Goal: Task Accomplishment & Management: Use online tool/utility

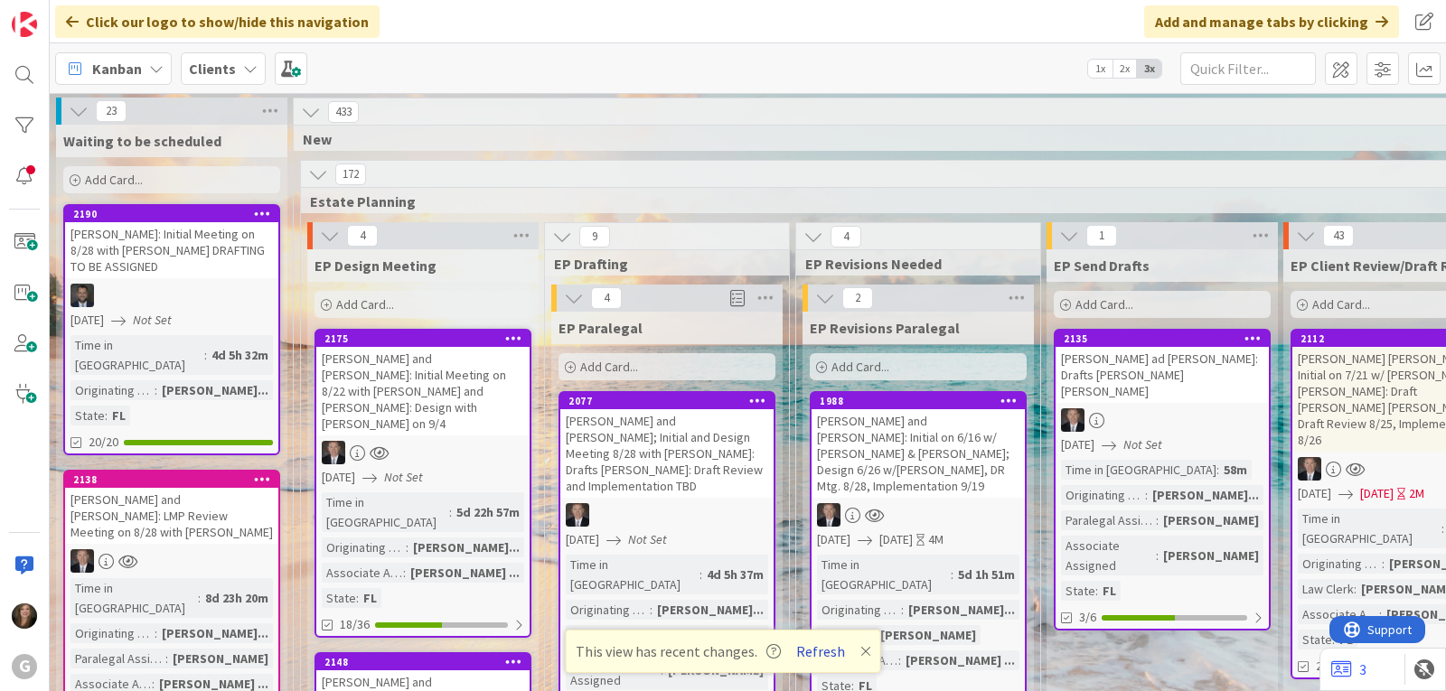
click at [818, 652] on button "Refresh" at bounding box center [820, 651] width 61 height 23
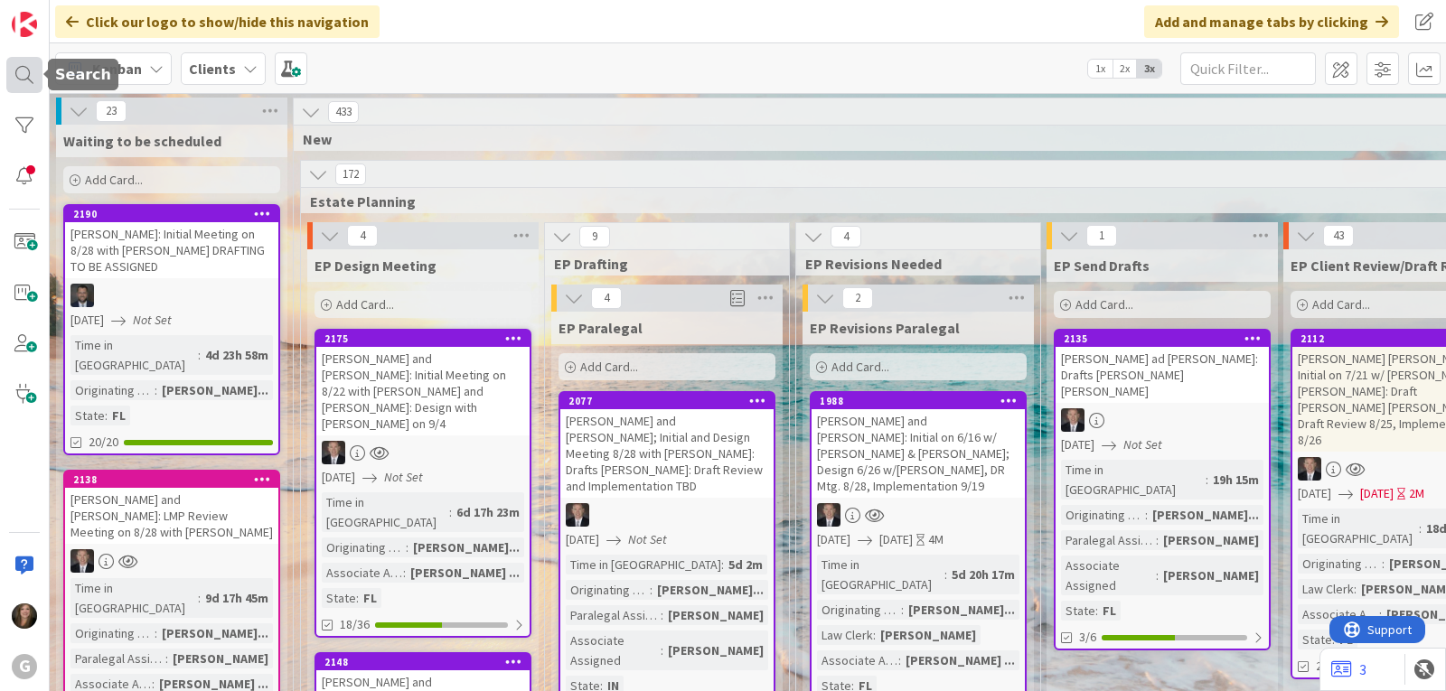
click at [11, 70] on div at bounding box center [24, 75] width 36 height 36
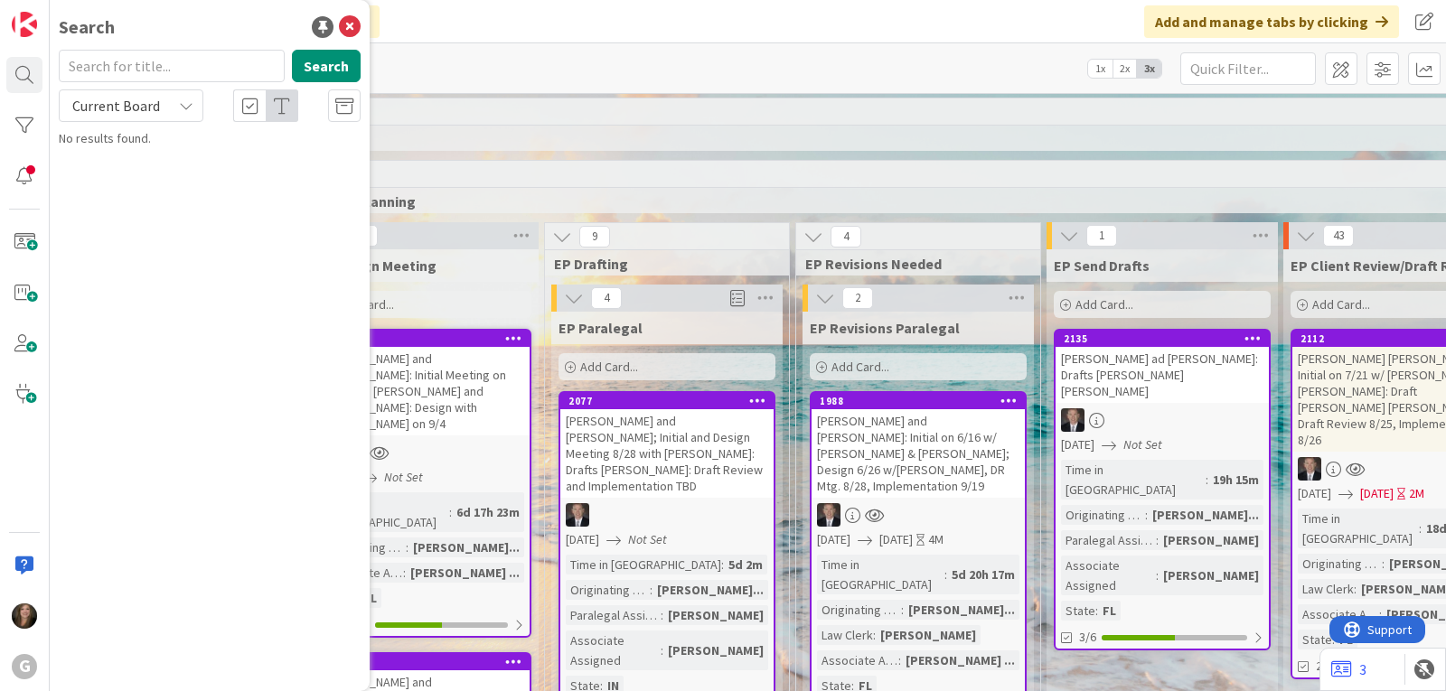
click at [128, 62] on input "text" at bounding box center [172, 66] width 226 height 33
type input "collins"
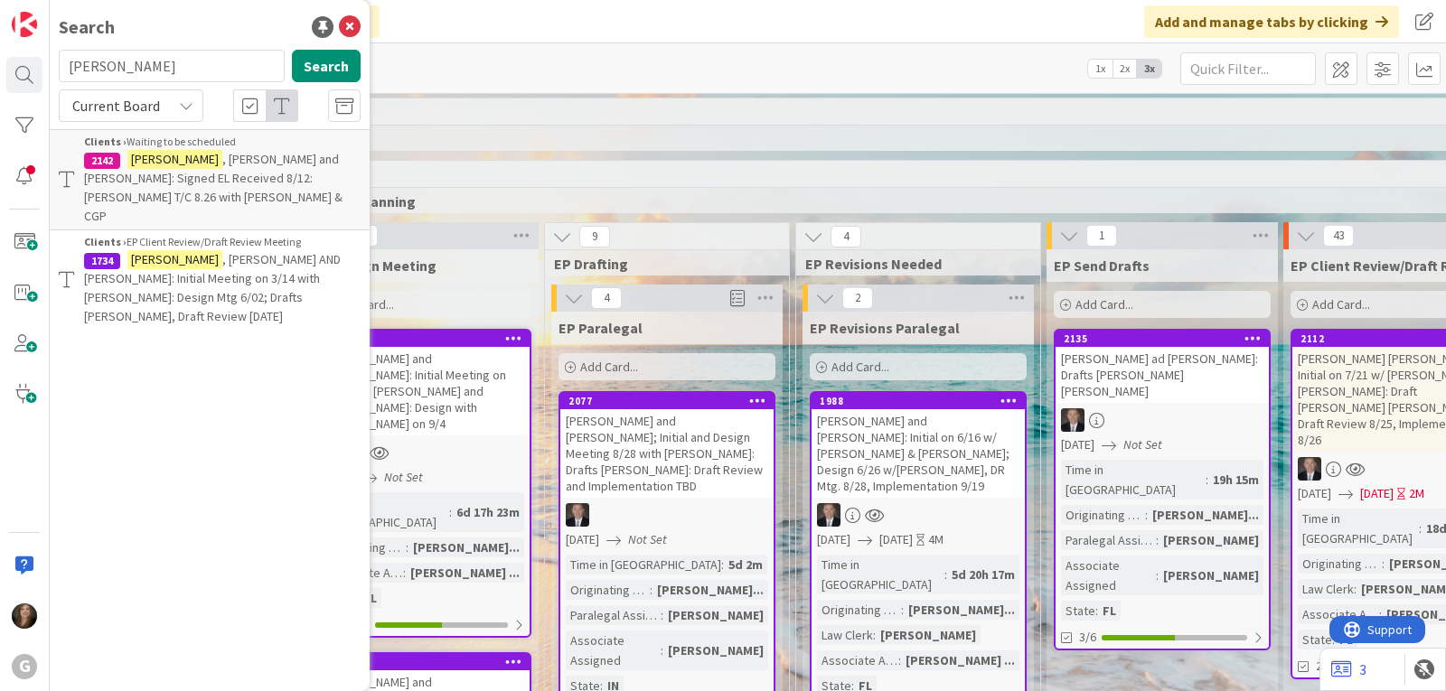
click at [174, 276] on span ", David AND Stephanie: Initial Meeting on 3/14 with Jonas: Design Mtg 6/02; Dra…" at bounding box center [212, 287] width 257 height 73
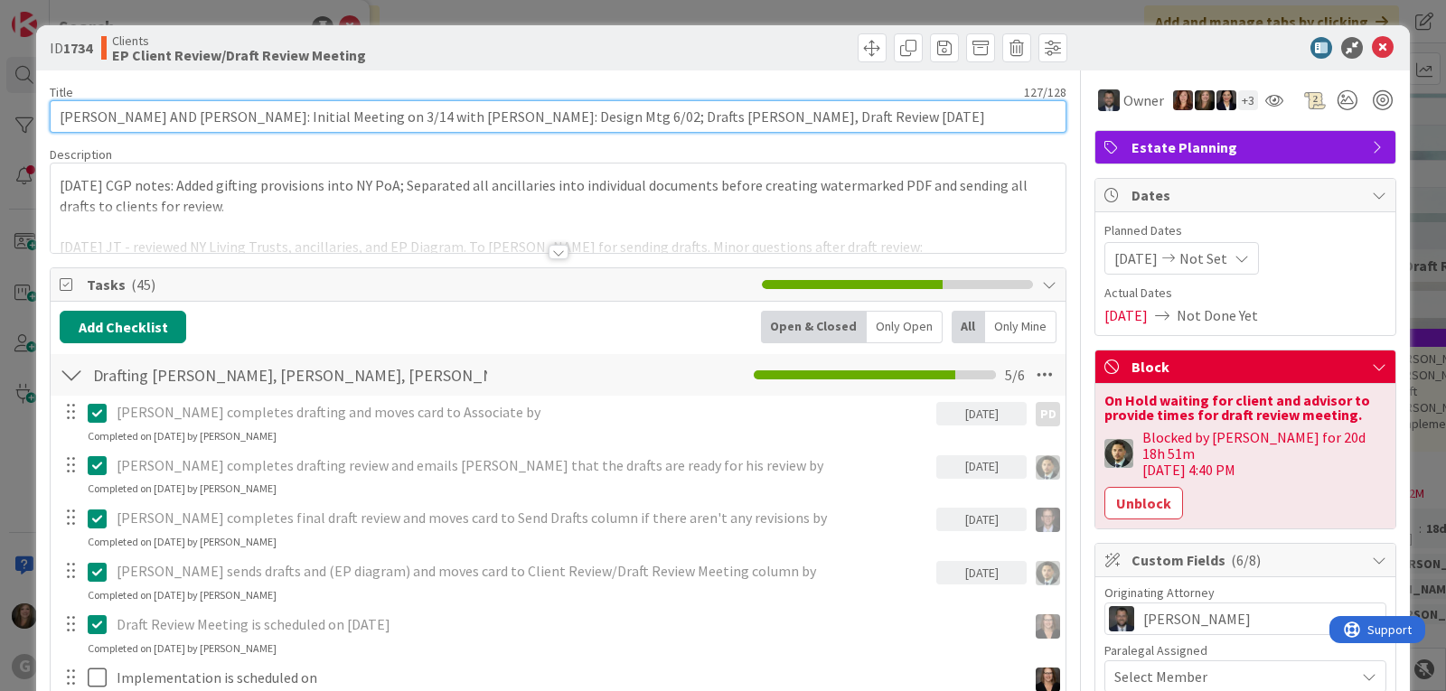
click at [850, 110] on input "[PERSON_NAME] AND [PERSON_NAME]: Initial Meeting on 3/14 with [PERSON_NAME]: De…" at bounding box center [558, 116] width 1016 height 33
drag, startPoint x: 276, startPoint y: 111, endPoint x: 276, endPoint y: 96, distance: 15.4
click at [276, 98] on div "Title 127 / 128 Collins, David AND Stephanie: Initial Meeting on 3/14 with Jona…" at bounding box center [558, 108] width 1016 height 49
click at [341, 117] on input "Collins, David AND Stephanie: Initial on 3/14 with Jonas: Design Mtg 6/02; Draf…" at bounding box center [558, 116] width 1016 height 33
click at [433, 119] on input "Collins, David AND Stephanie: Initial on 3/14 w/ Jonas: Design Mtg 6/02; Drafts…" at bounding box center [558, 116] width 1016 height 33
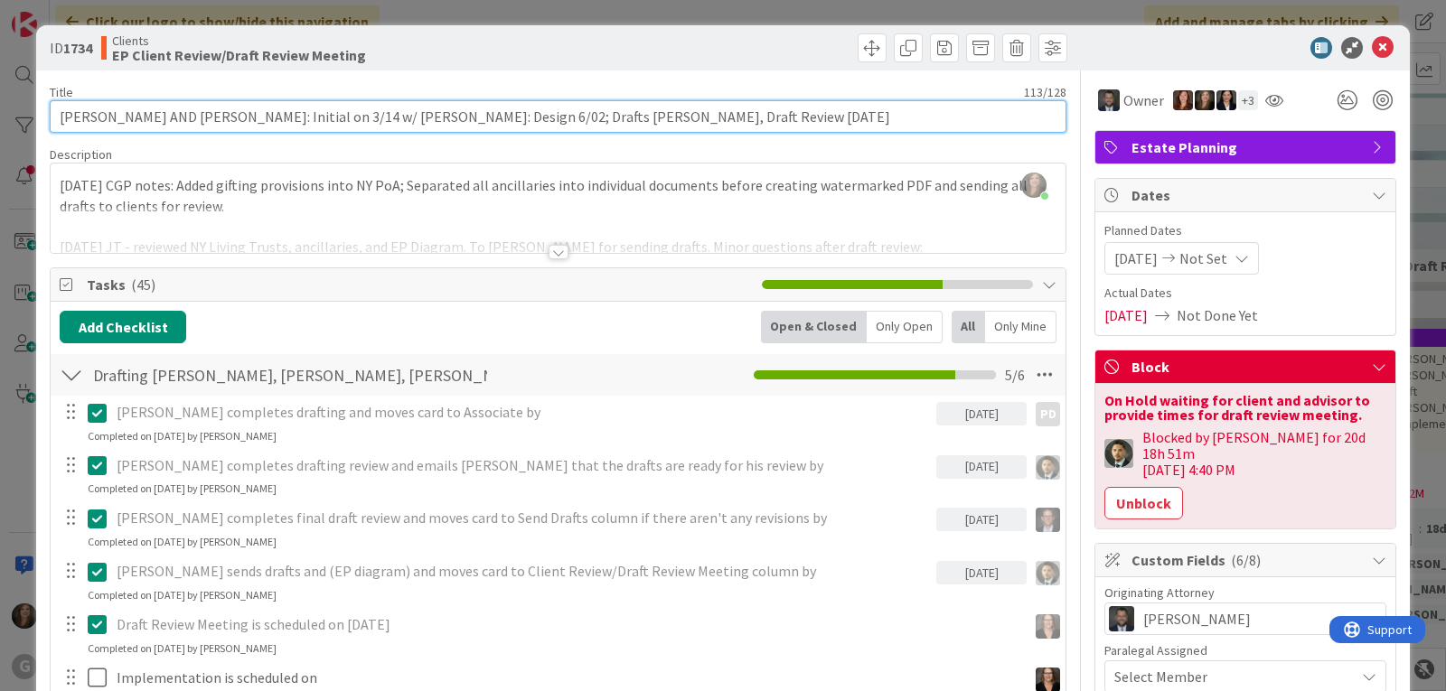
click at [280, 117] on input "Collins, David AND Stephanie: Initial on 3/14 w/ Jonas: Design 6/02; Drafts Pau…" at bounding box center [558, 116] width 1016 height 33
click at [726, 111] on input "Collins, David AND Stephanie: Initial 3/14 w/ Jonas: Design 6/02; Drafts Paul C…" at bounding box center [558, 116] width 1016 height 33
click at [722, 117] on input "Collins, David AND Stephanie: Initial 3/14 w/ Jonas: Design 6/02; Drafts Paul C…" at bounding box center [558, 116] width 1016 height 33
type input "Collins, David AND Stephanie: Initial 3/14 w/ Jonas: Design 6/02; Drafts Paul C…"
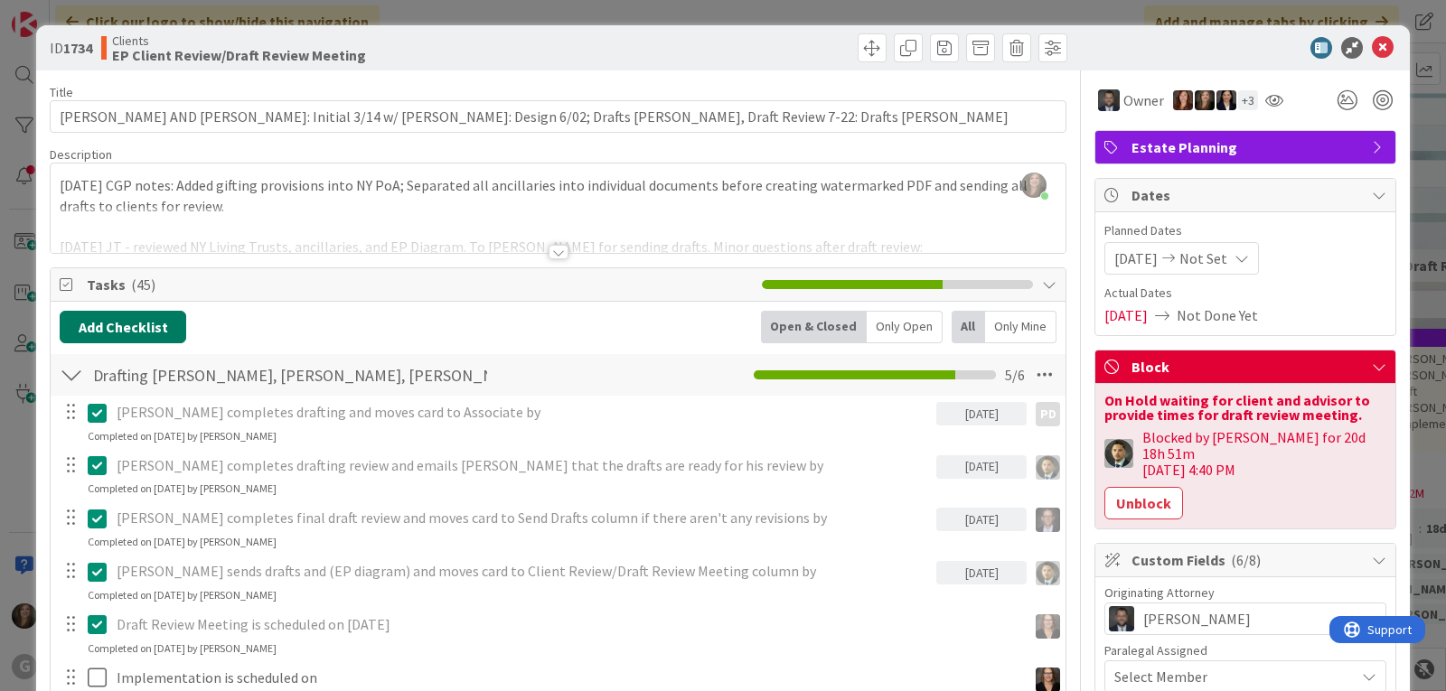
click at [164, 338] on button "Add Checklist" at bounding box center [123, 327] width 126 height 33
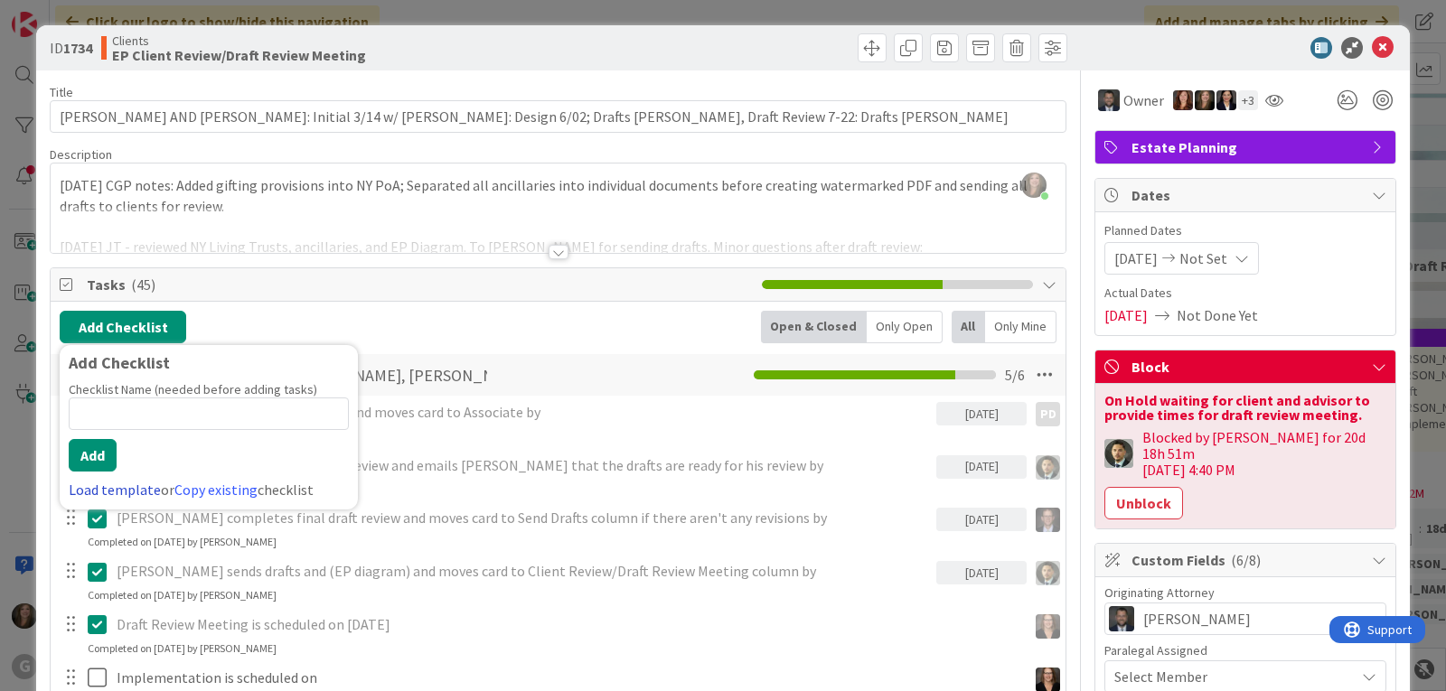
click at [119, 481] on link "Load template" at bounding box center [115, 490] width 92 height 18
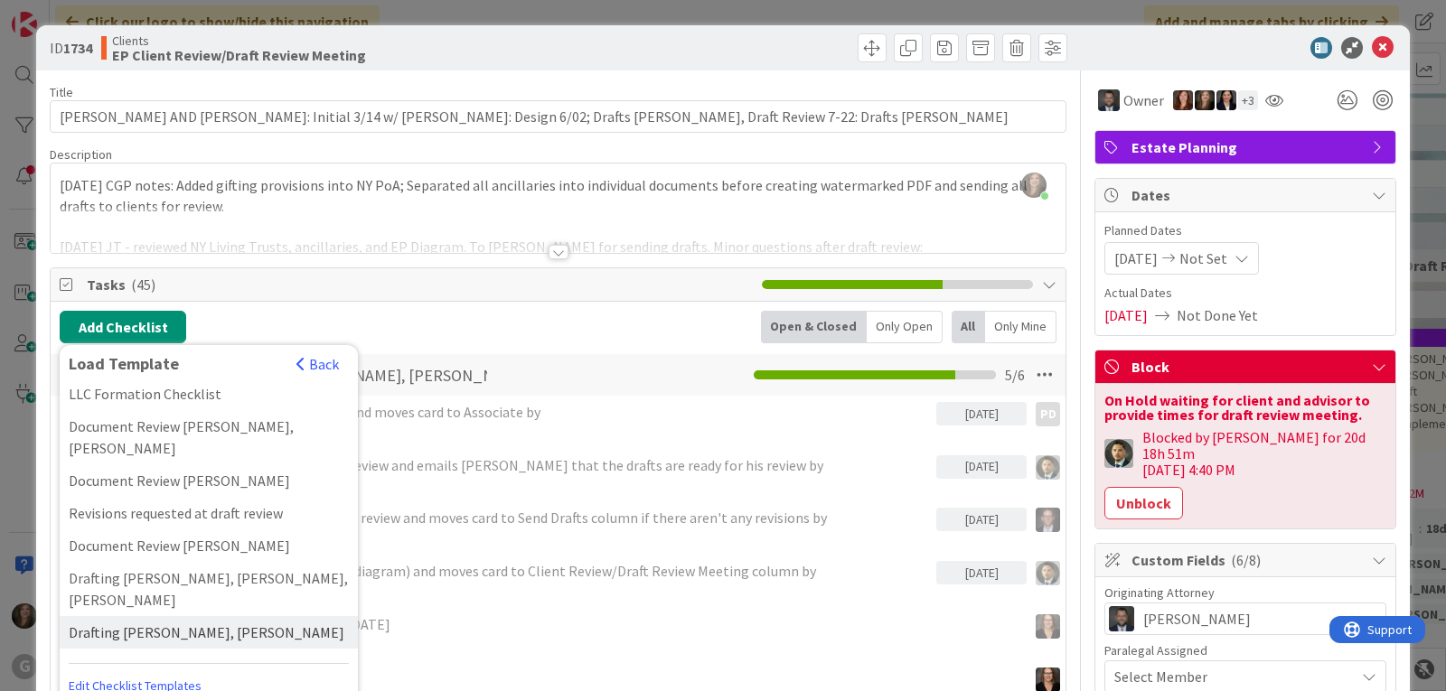
scroll to position [1084, 0]
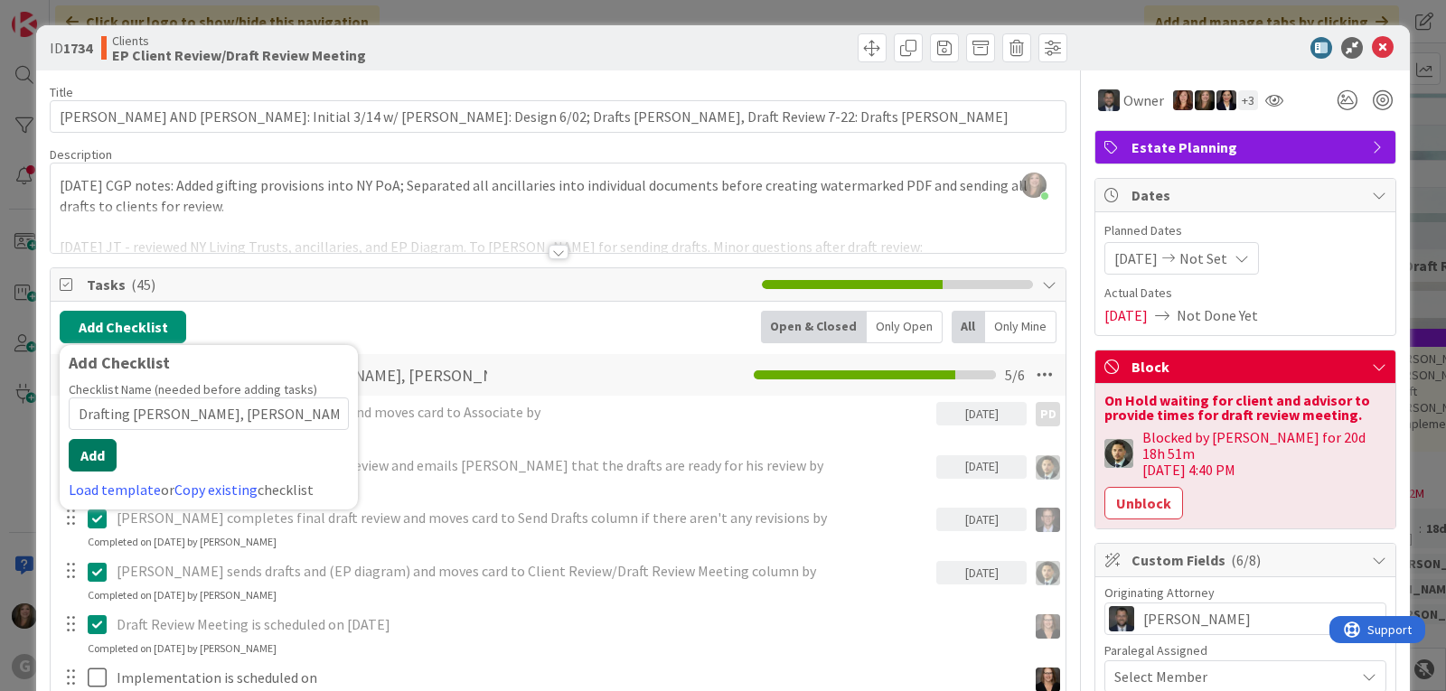
click at [94, 454] on button "Add" at bounding box center [93, 455] width 48 height 33
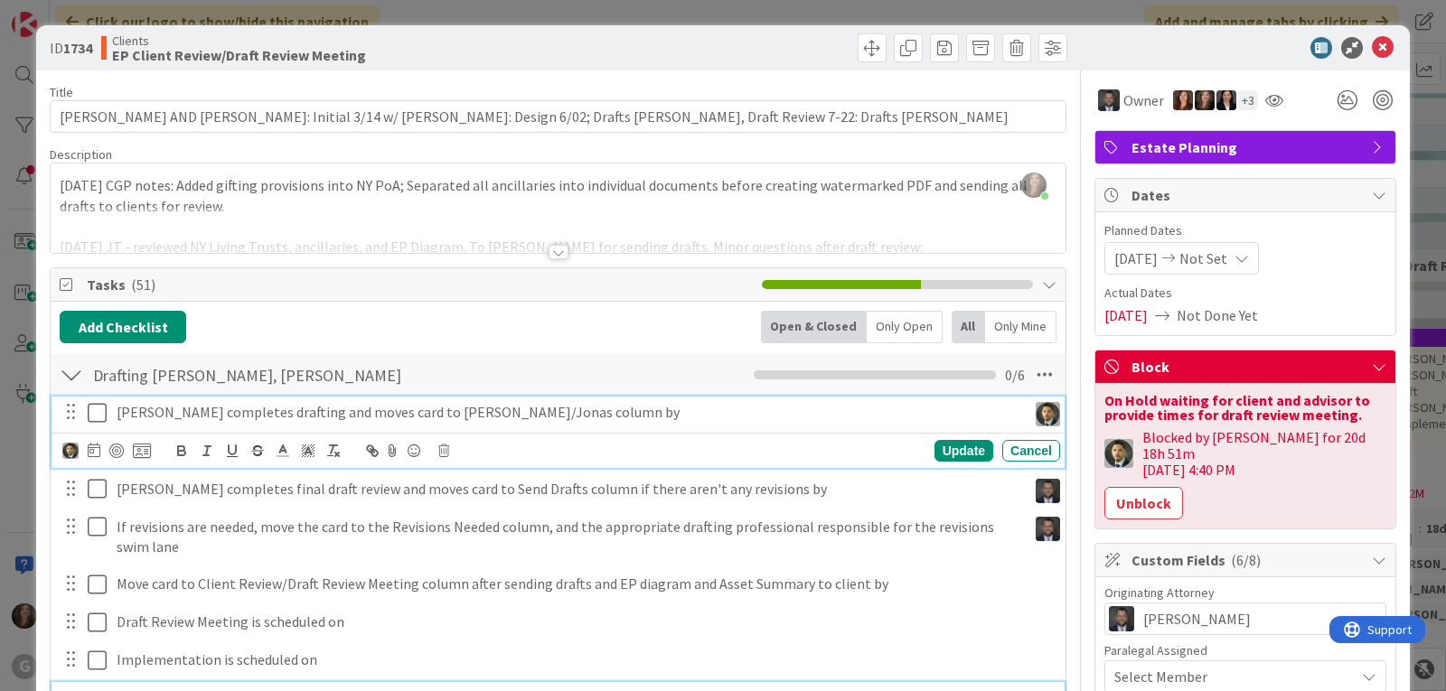
click at [254, 415] on p "Chris completes drafting and moves card to Brad/Jonas column by" at bounding box center [568, 412] width 903 height 21
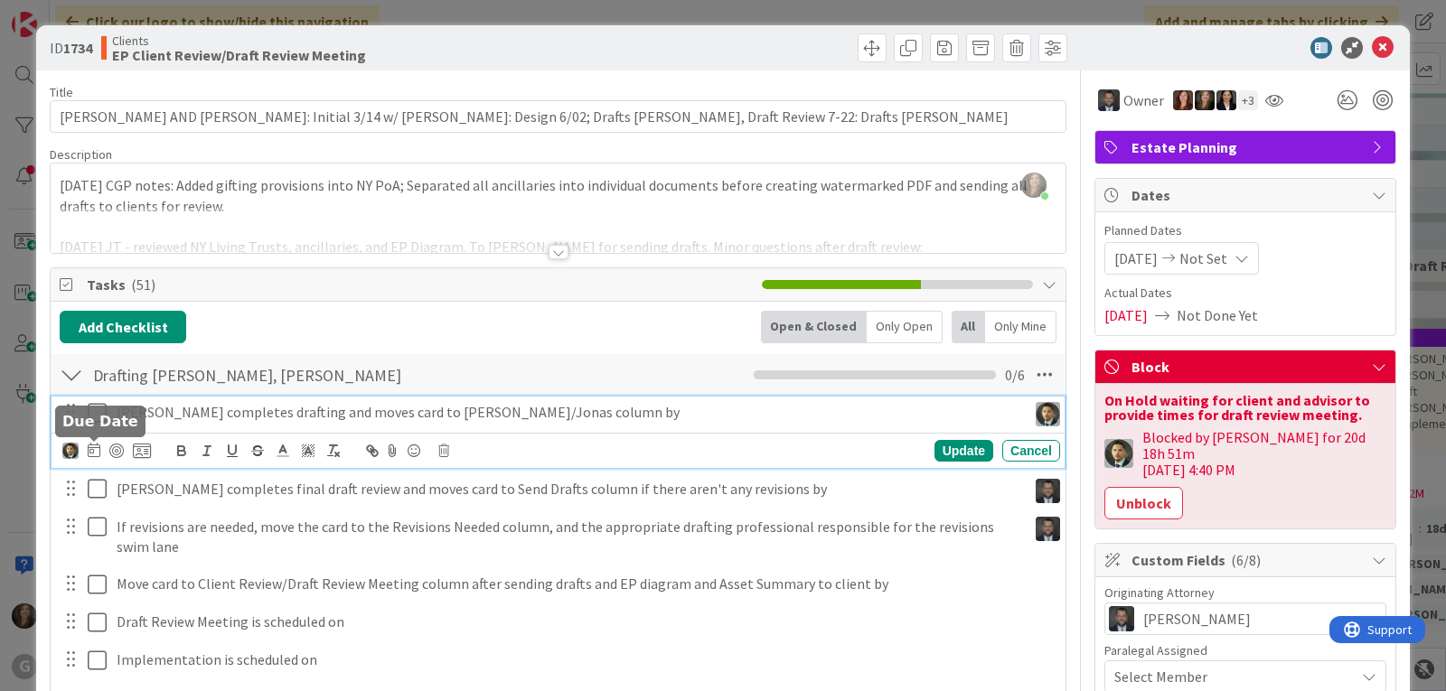
click at [98, 450] on icon at bounding box center [94, 450] width 13 height 14
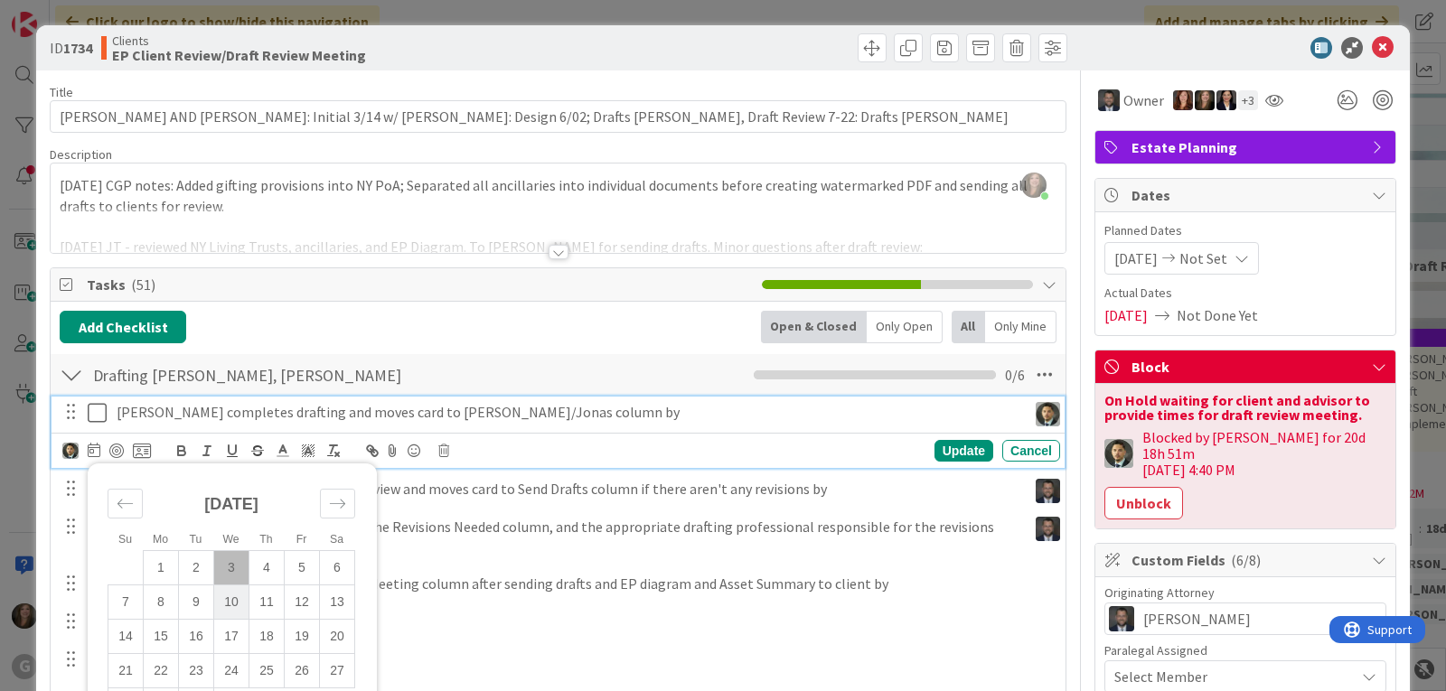
click at [231, 604] on td "10" at bounding box center [231, 602] width 35 height 34
type input "09/10/2025"
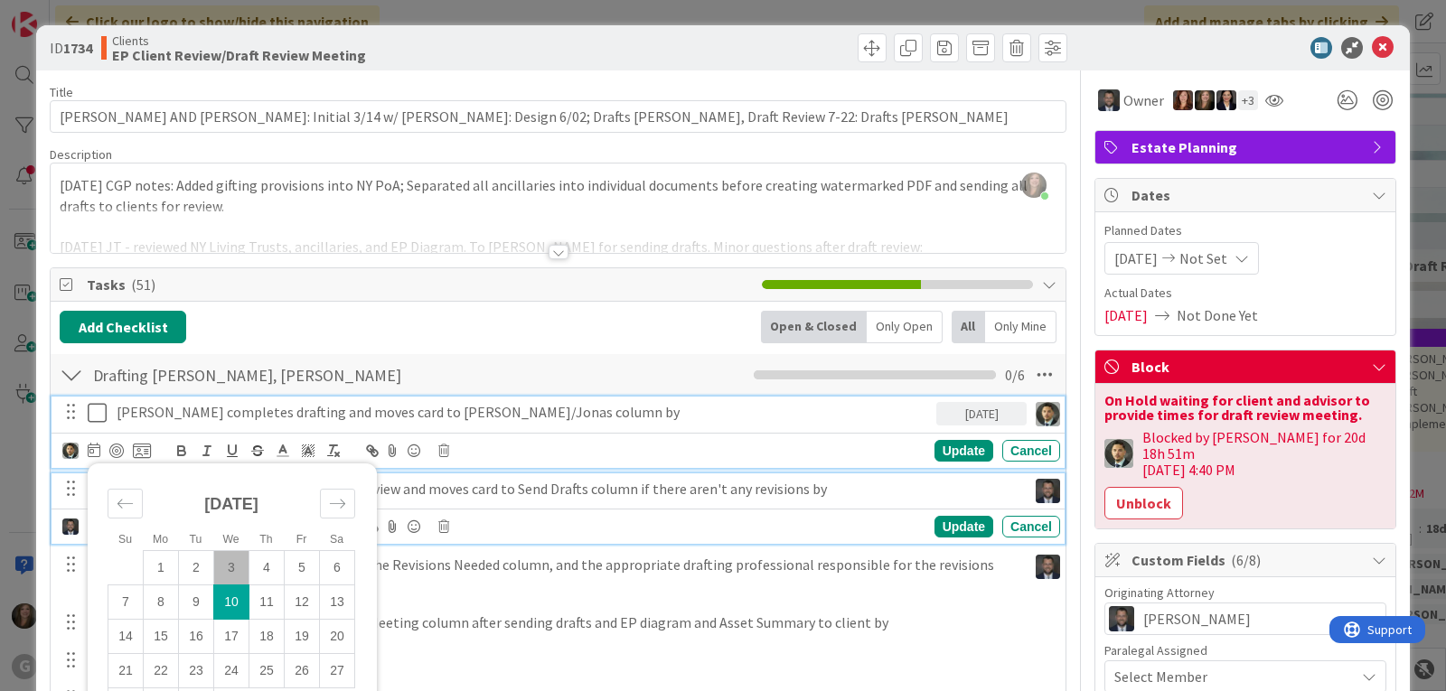
click at [436, 488] on p "Jonas completes final draft review and moves card to Send Drafts column if ther…" at bounding box center [568, 489] width 903 height 21
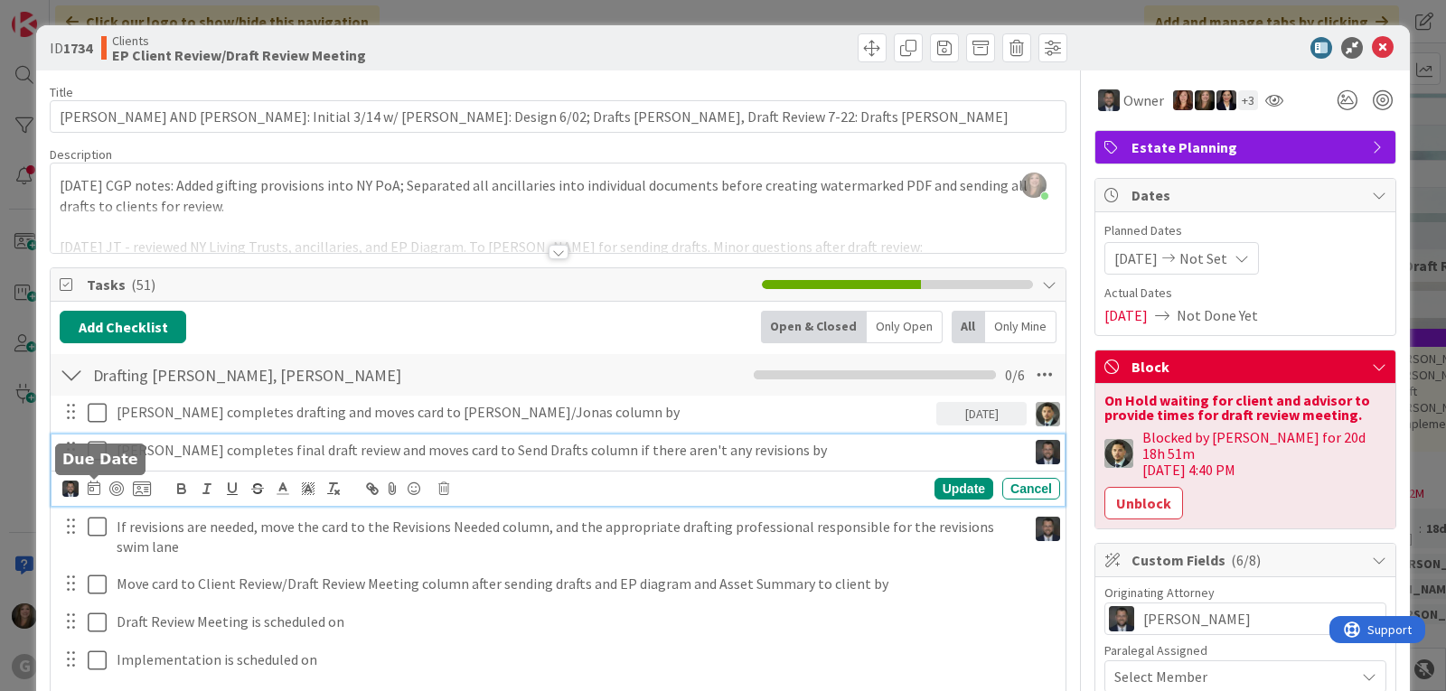
click at [91, 482] on icon at bounding box center [94, 488] width 13 height 14
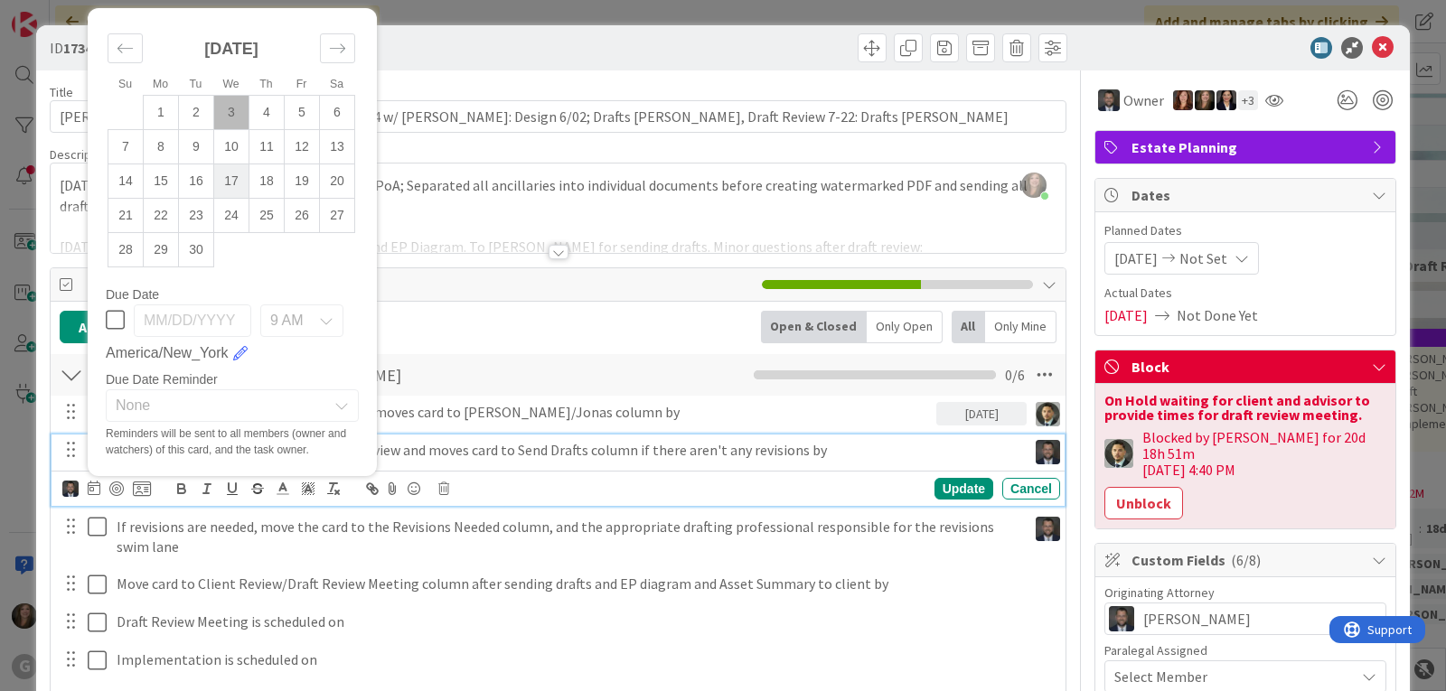
click at [243, 180] on td "17" at bounding box center [231, 181] width 35 height 34
type input "09/17/2025"
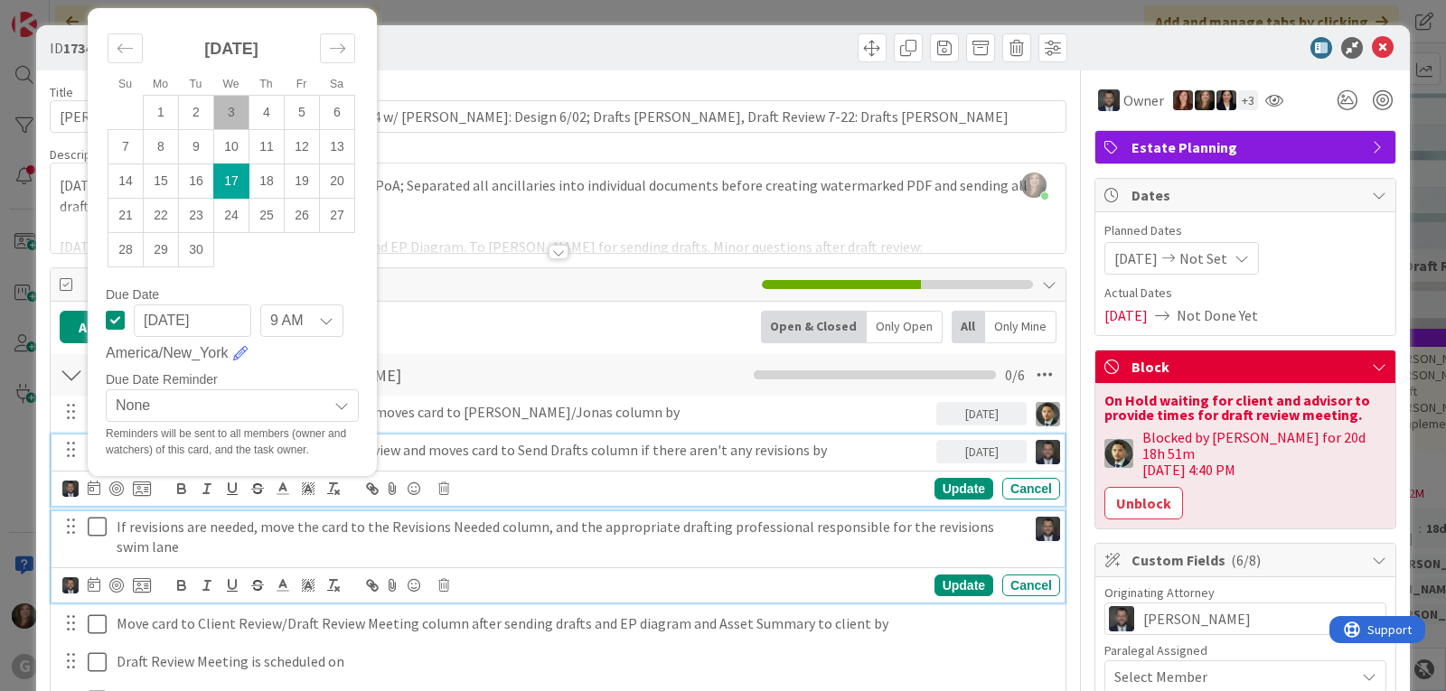
click at [320, 547] on p "If revisions are needed, move the card to the Revisions Needed column, and the …" at bounding box center [568, 537] width 903 height 41
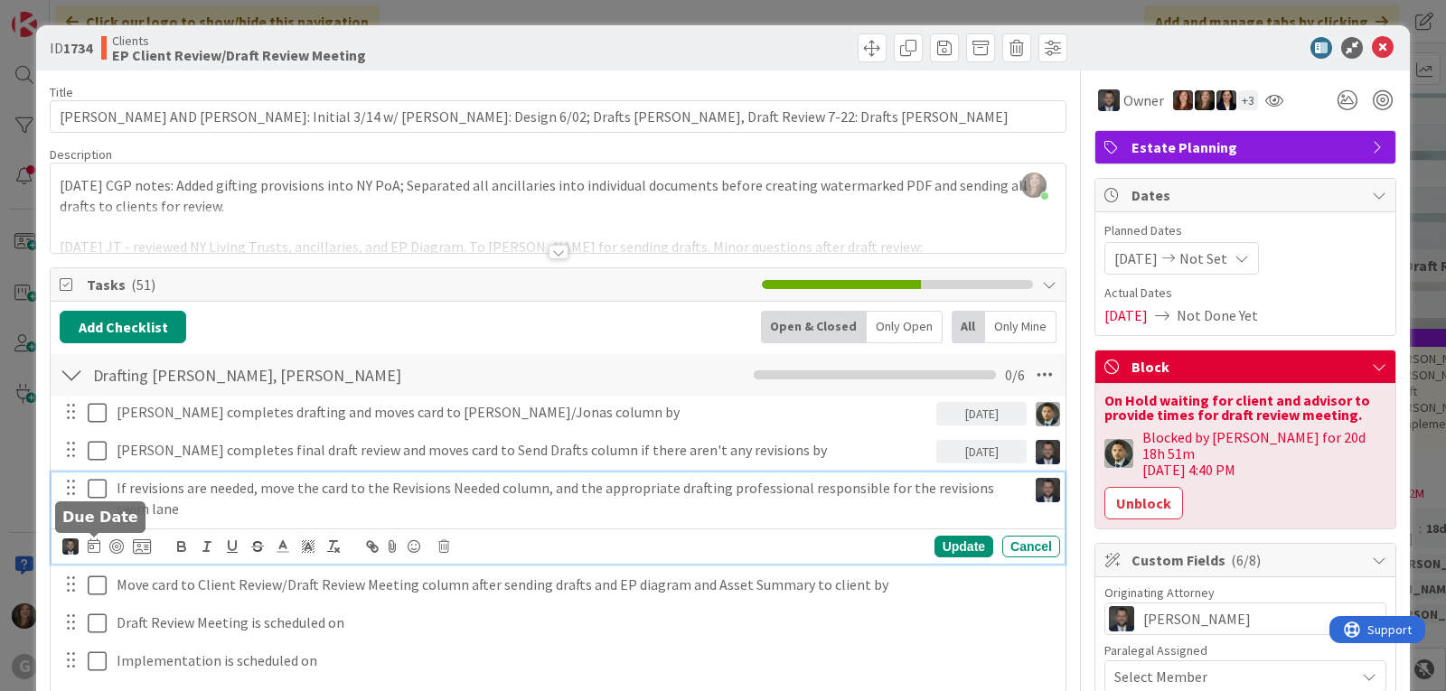
click at [92, 536] on div at bounding box center [94, 547] width 13 height 22
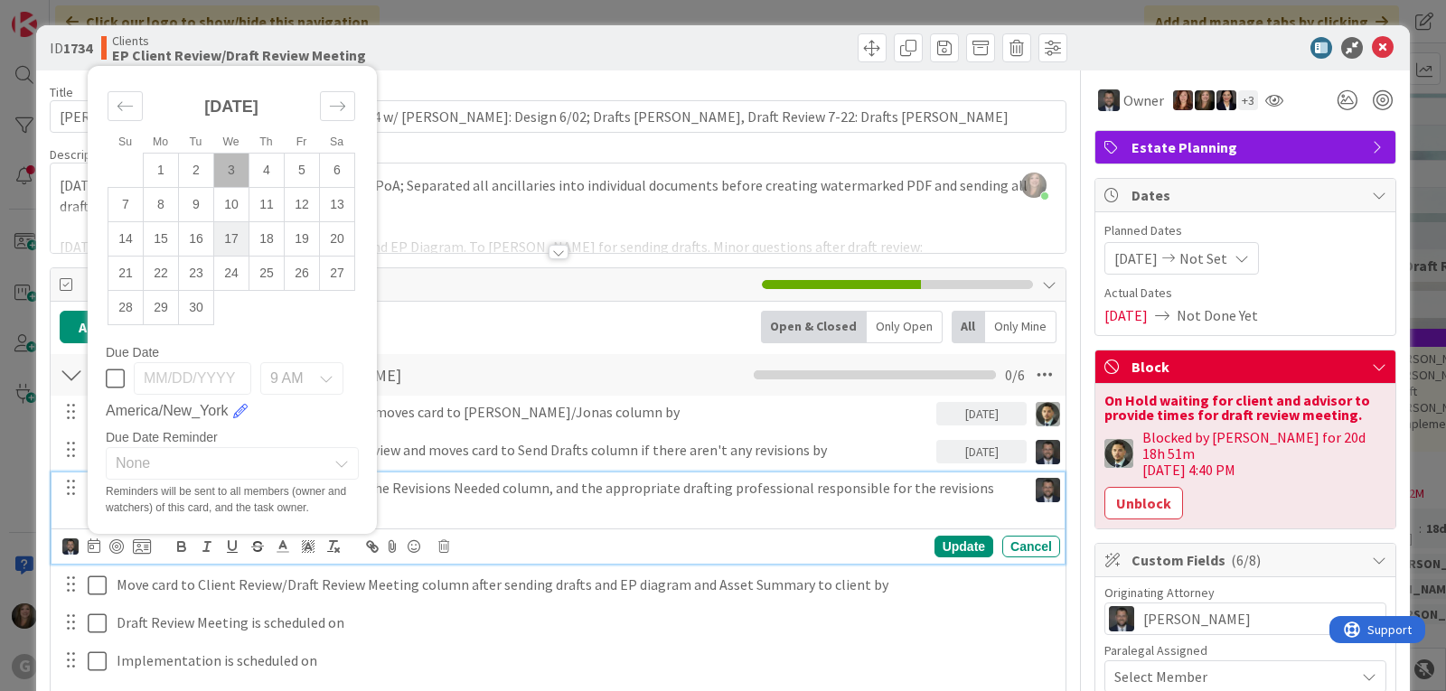
drag, startPoint x: 231, startPoint y: 242, endPoint x: 231, endPoint y: 232, distance: 9.9
click at [231, 232] on td "17" at bounding box center [231, 239] width 35 height 34
type input "09/17/2025"
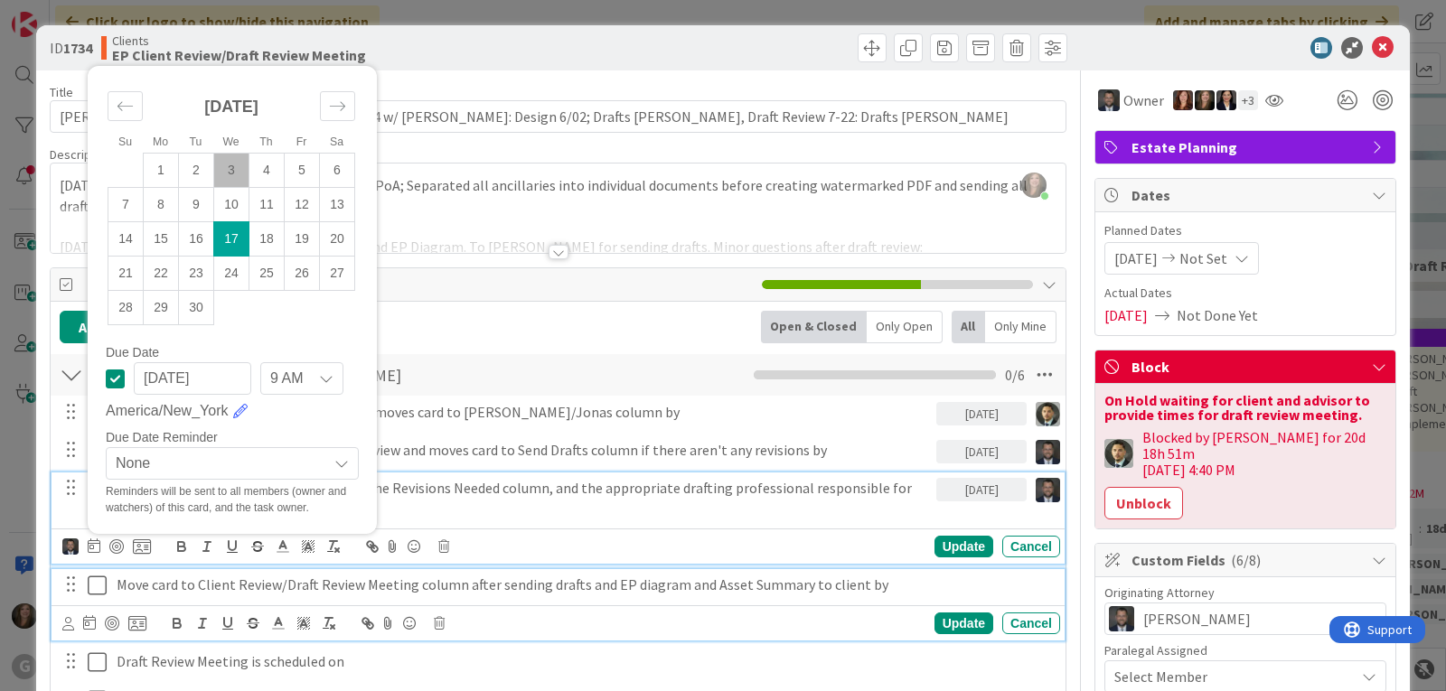
click at [583, 595] on p "Move card to Client Review/Draft Review Meeting column after sending drafts and…" at bounding box center [585, 585] width 936 height 21
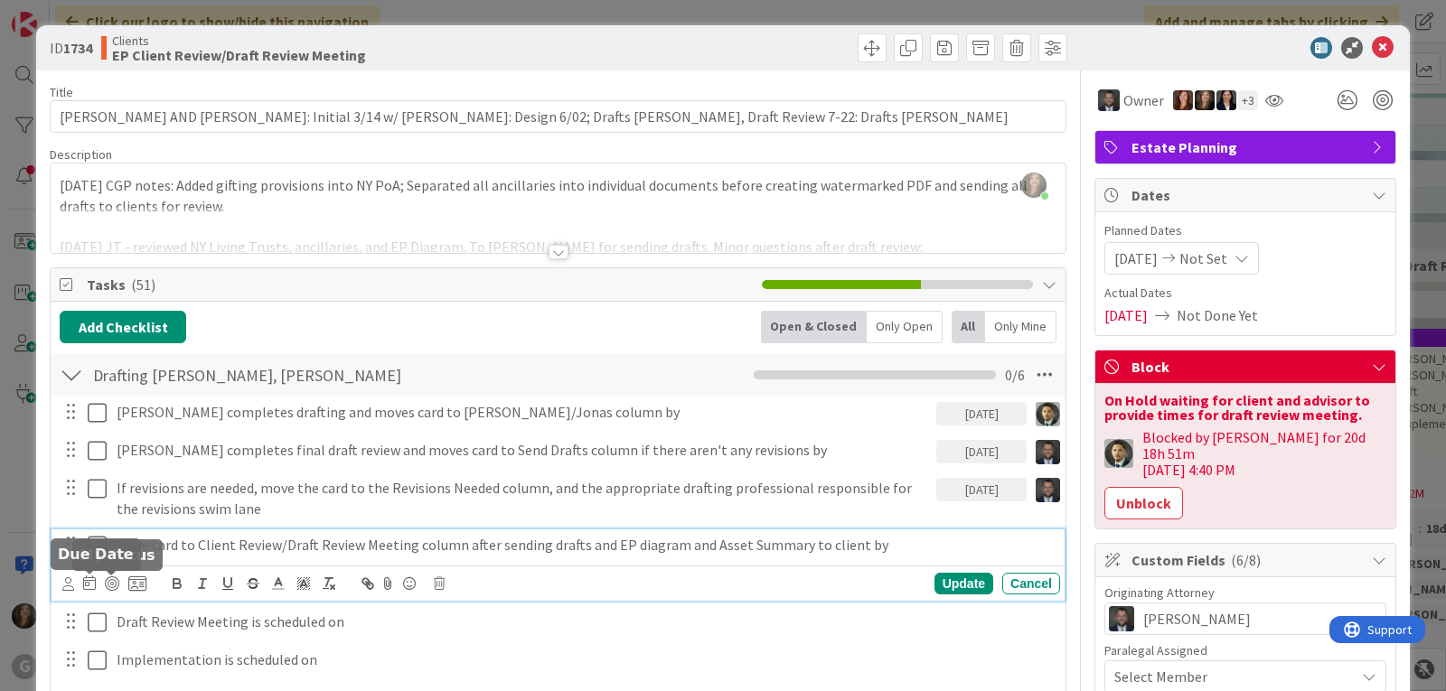
click at [87, 581] on icon at bounding box center [89, 583] width 13 height 14
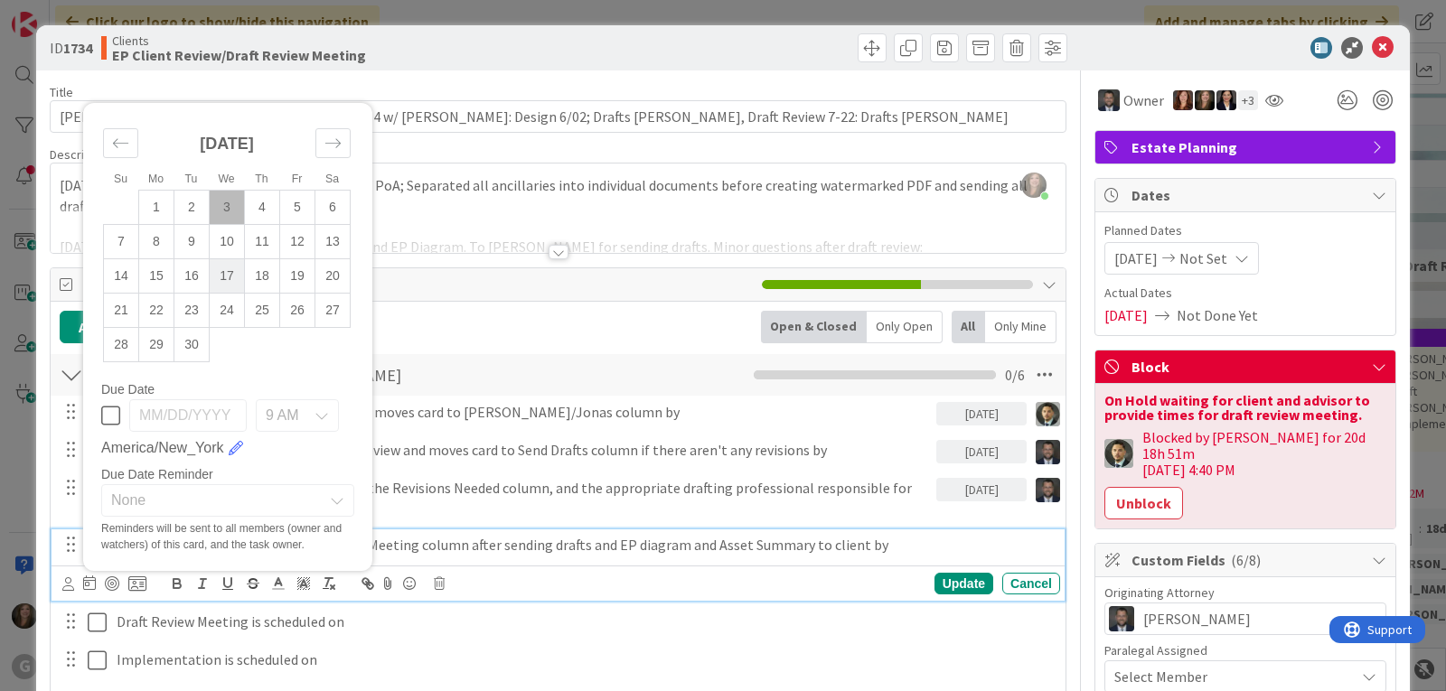
click at [233, 283] on td "17" at bounding box center [227, 276] width 35 height 34
type input "09/17/2025"
click at [69, 587] on icon at bounding box center [68, 584] width 12 height 14
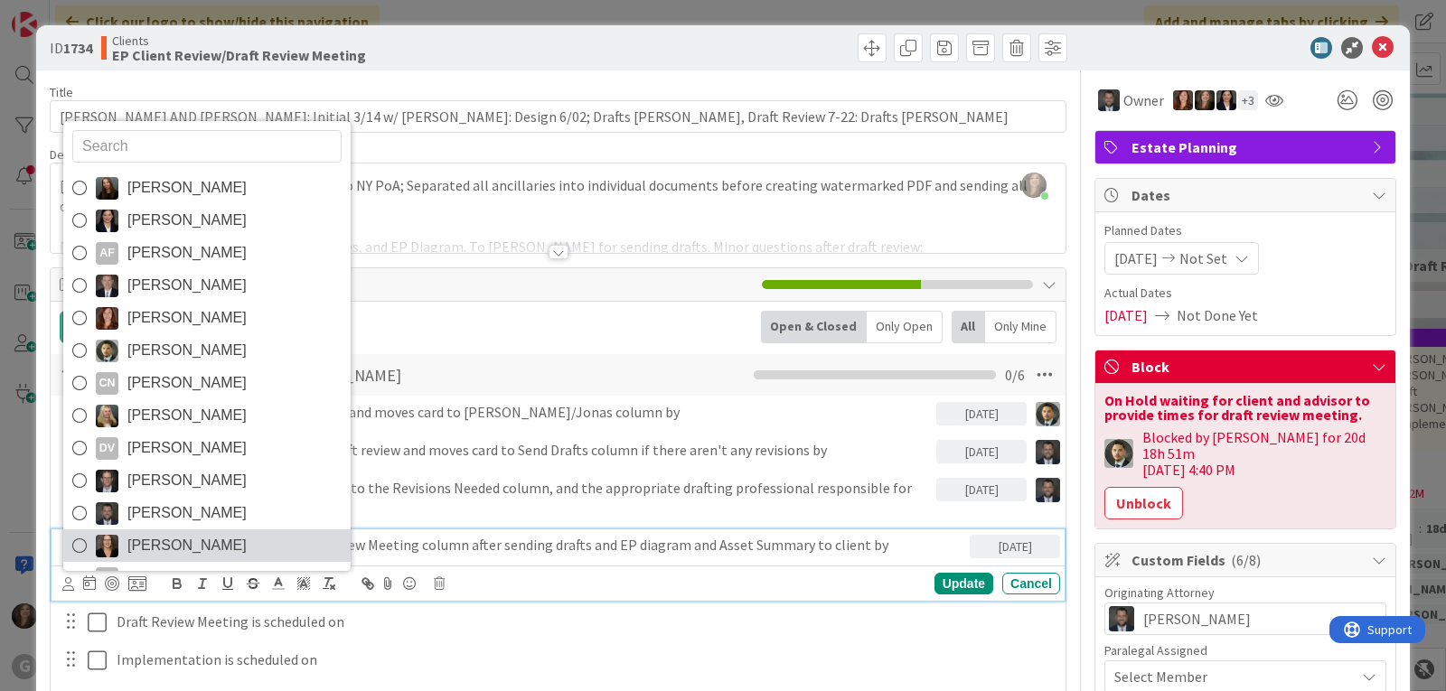
click at [194, 535] on span "Michelle Wilson" at bounding box center [186, 545] width 119 height 27
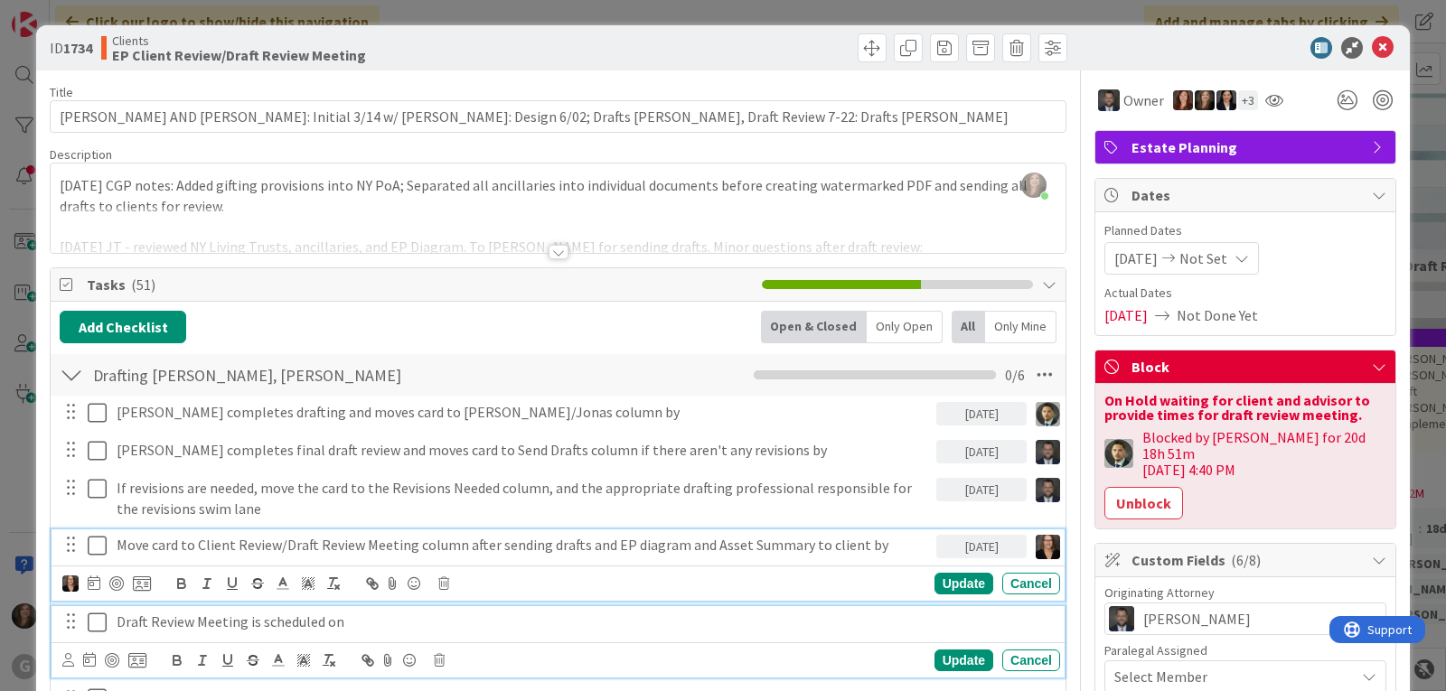
click at [258, 629] on p "Draft Review Meeting is scheduled on" at bounding box center [585, 622] width 936 height 21
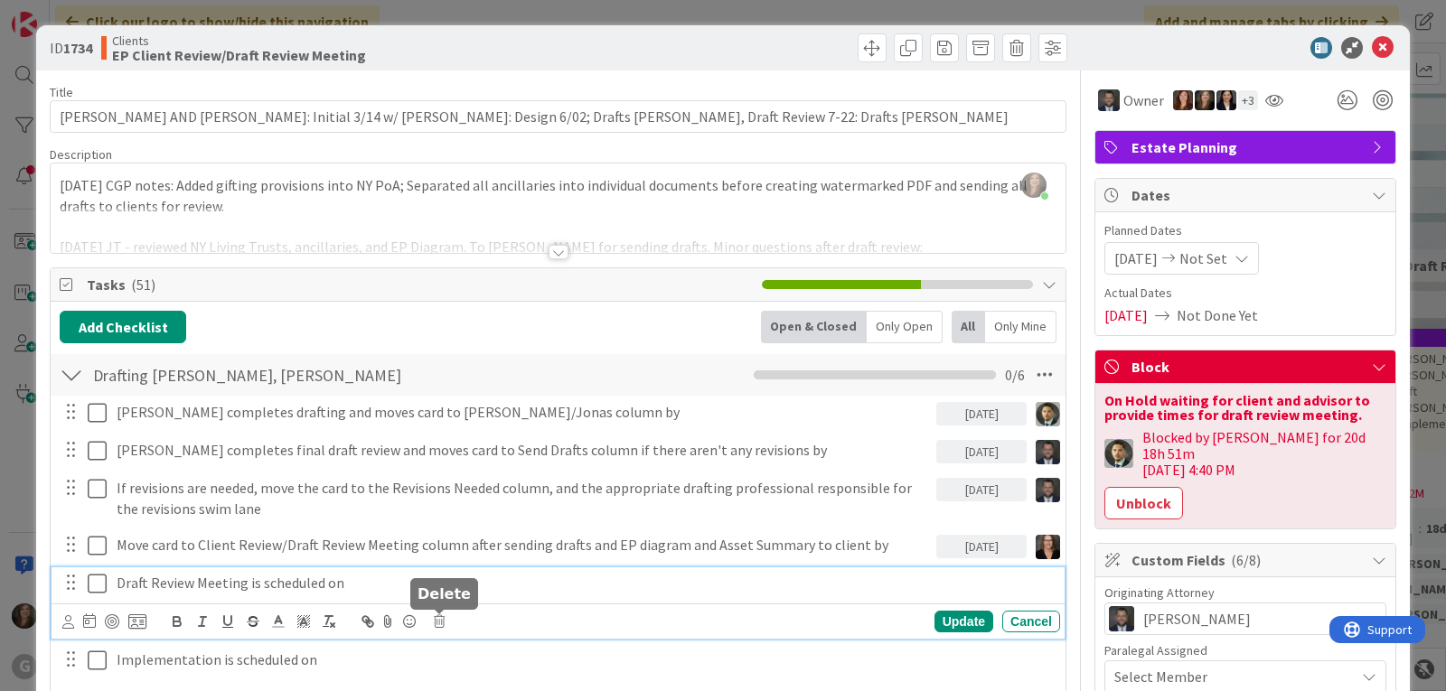
click at [438, 623] on icon at bounding box center [439, 621] width 11 height 13
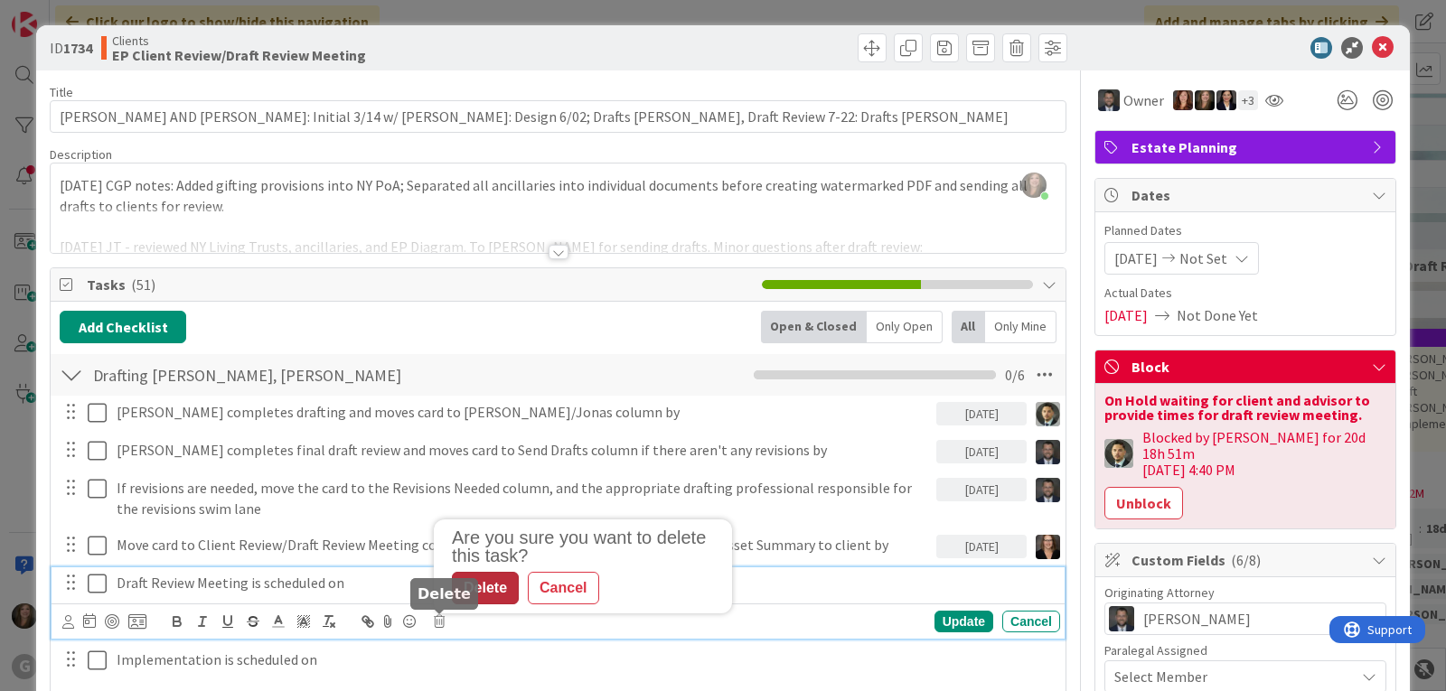
click at [479, 593] on div "Delete" at bounding box center [485, 588] width 67 height 33
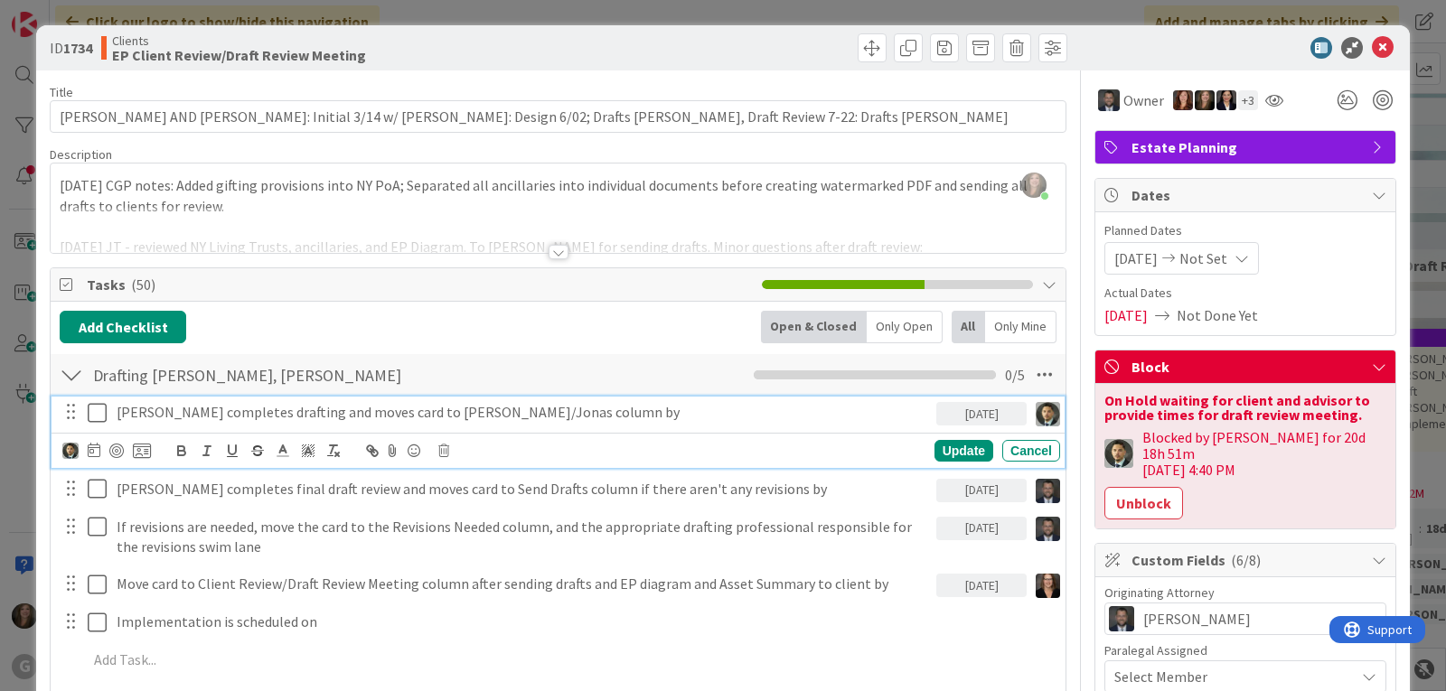
click at [450, 407] on p "Chris completes drafting and moves card to Brad/Jonas column by" at bounding box center [523, 412] width 812 height 21
click at [89, 447] on icon at bounding box center [94, 450] width 13 height 14
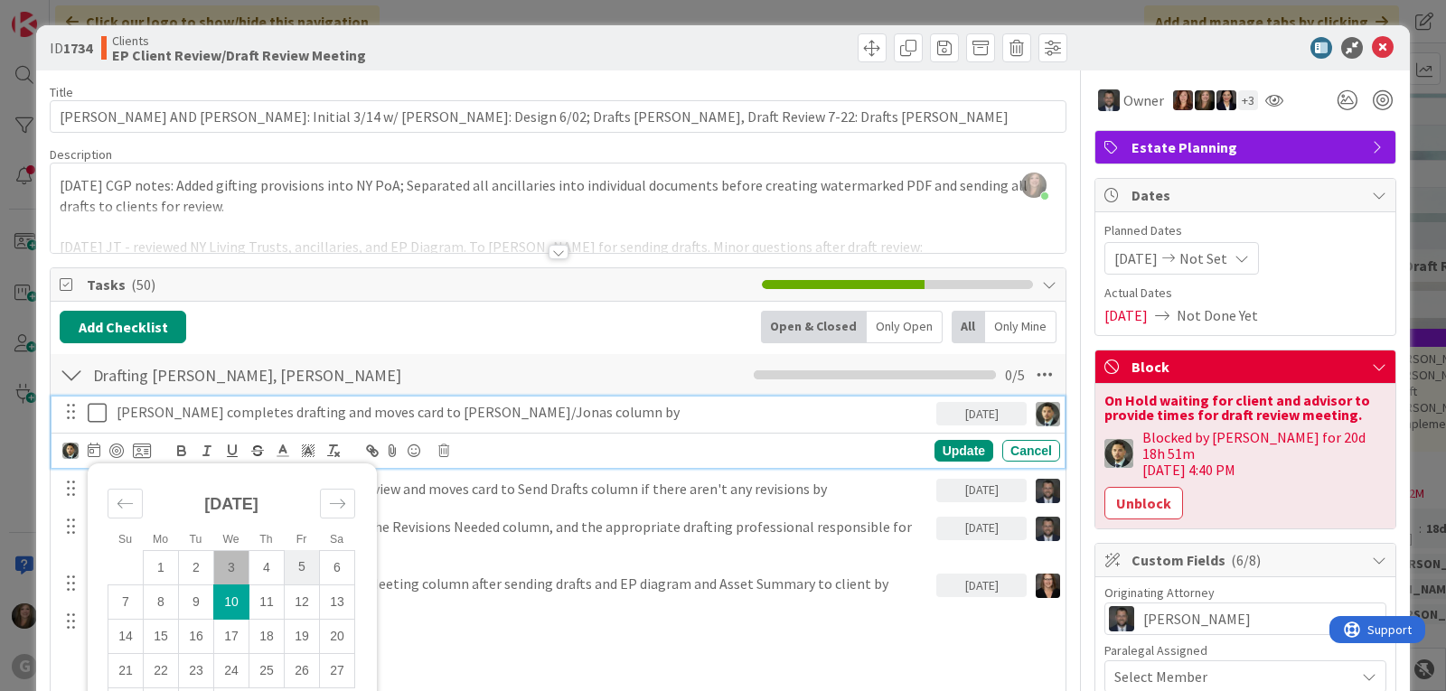
click at [297, 574] on td "5" at bounding box center [302, 567] width 35 height 34
type input "09/05/2025"
click at [934, 451] on div "Update" at bounding box center [963, 451] width 59 height 22
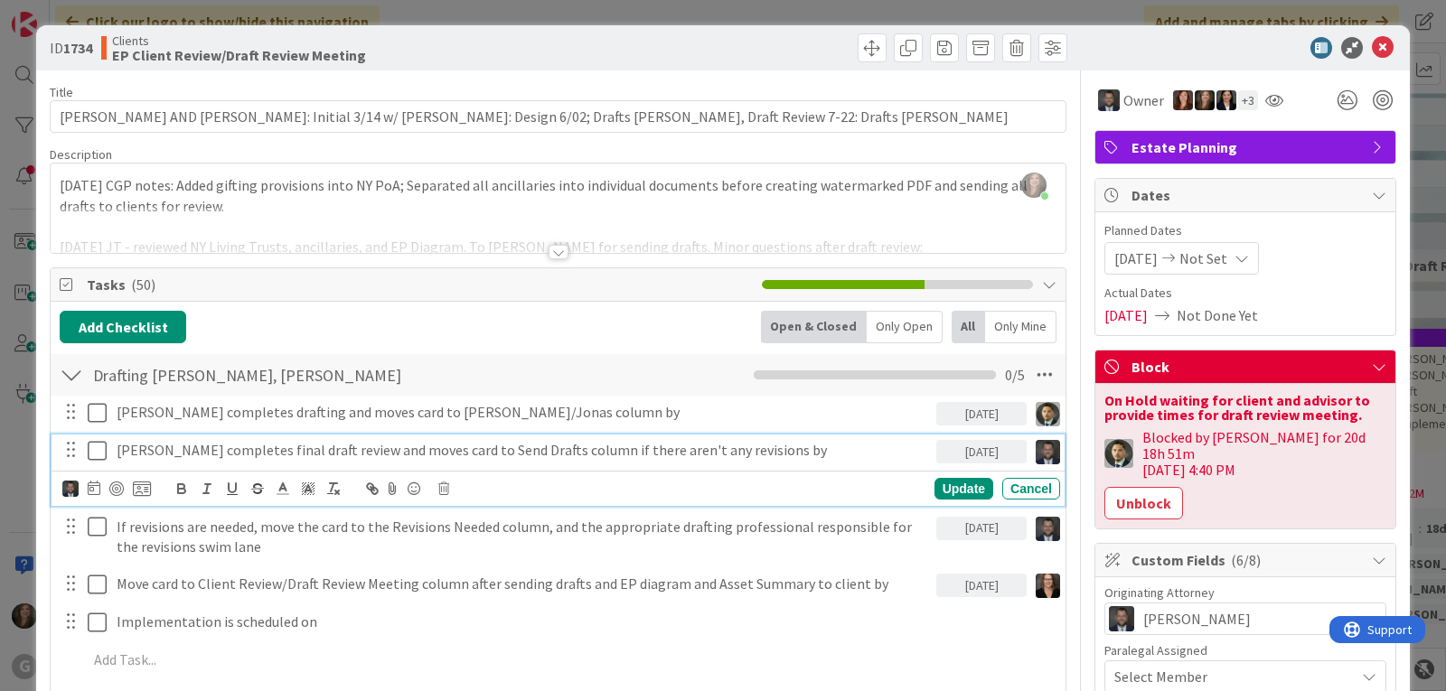
click at [783, 458] on p "Jonas completes final draft review and moves card to Send Drafts column if ther…" at bounding box center [523, 450] width 812 height 21
click at [88, 490] on icon at bounding box center [94, 488] width 13 height 14
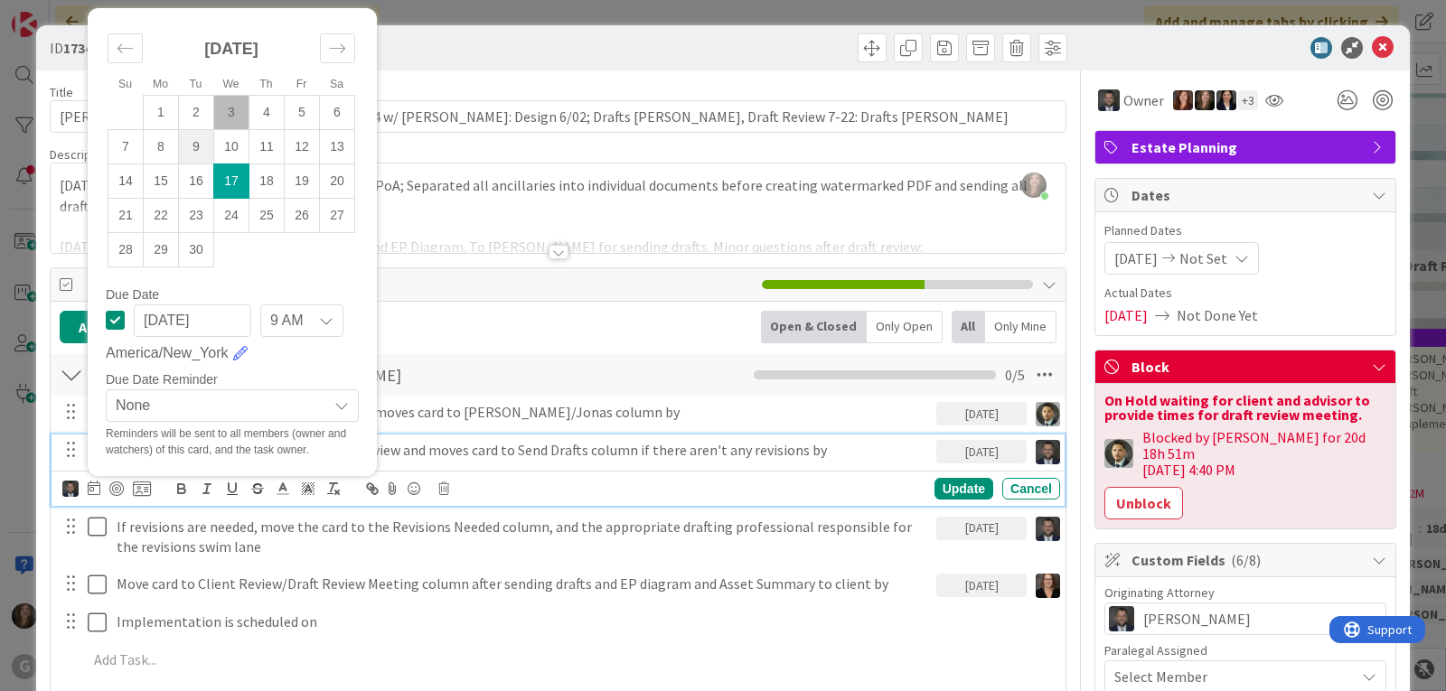
click at [195, 136] on td "9" at bounding box center [196, 146] width 35 height 34
type input "09/09/2025"
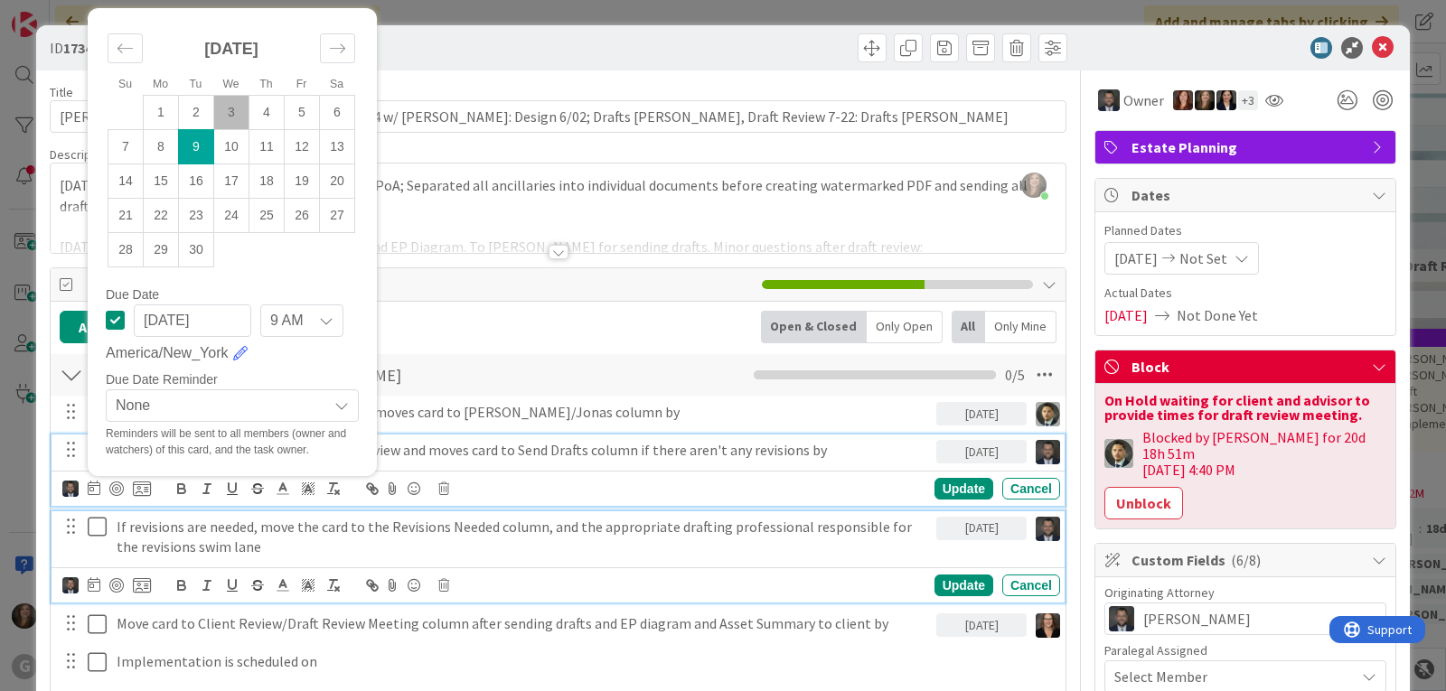
click at [380, 531] on p "If revisions are needed, move the card to the Revisions Needed column, and the …" at bounding box center [523, 537] width 812 height 41
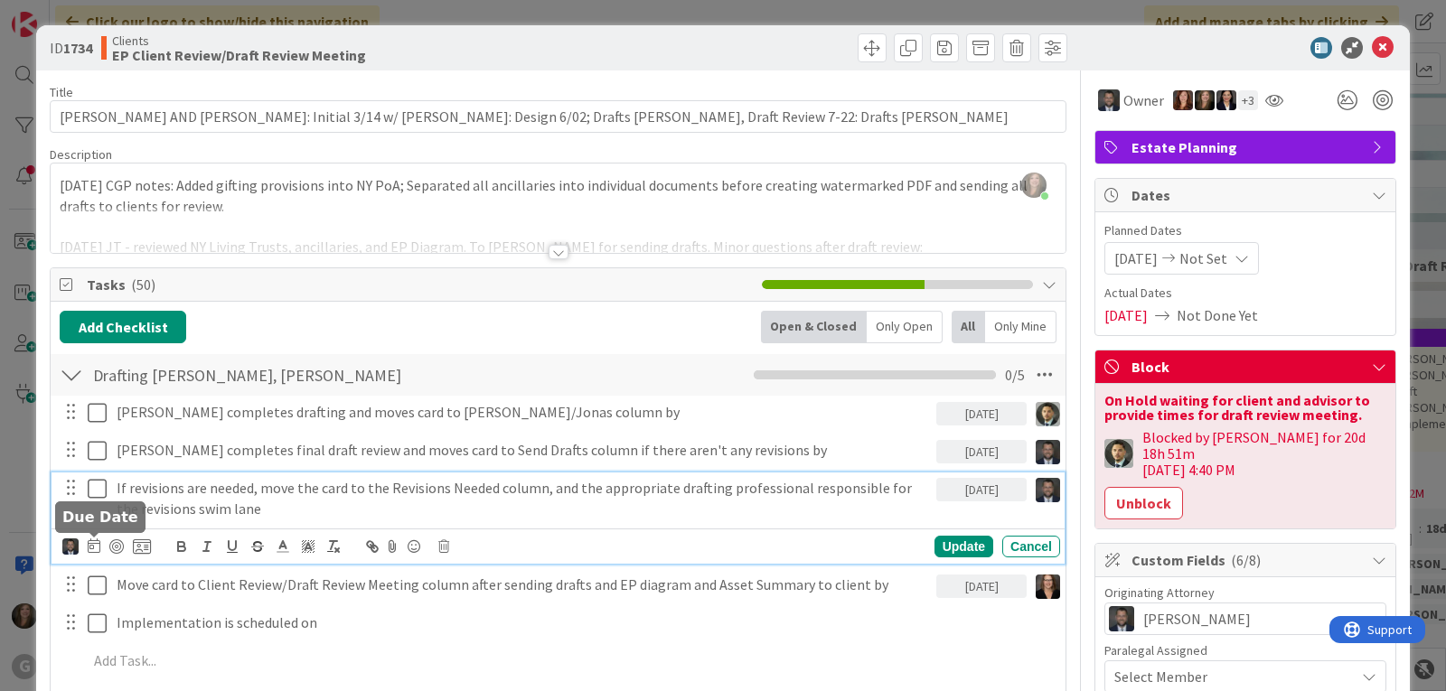
click at [94, 546] on icon at bounding box center [94, 546] width 13 height 14
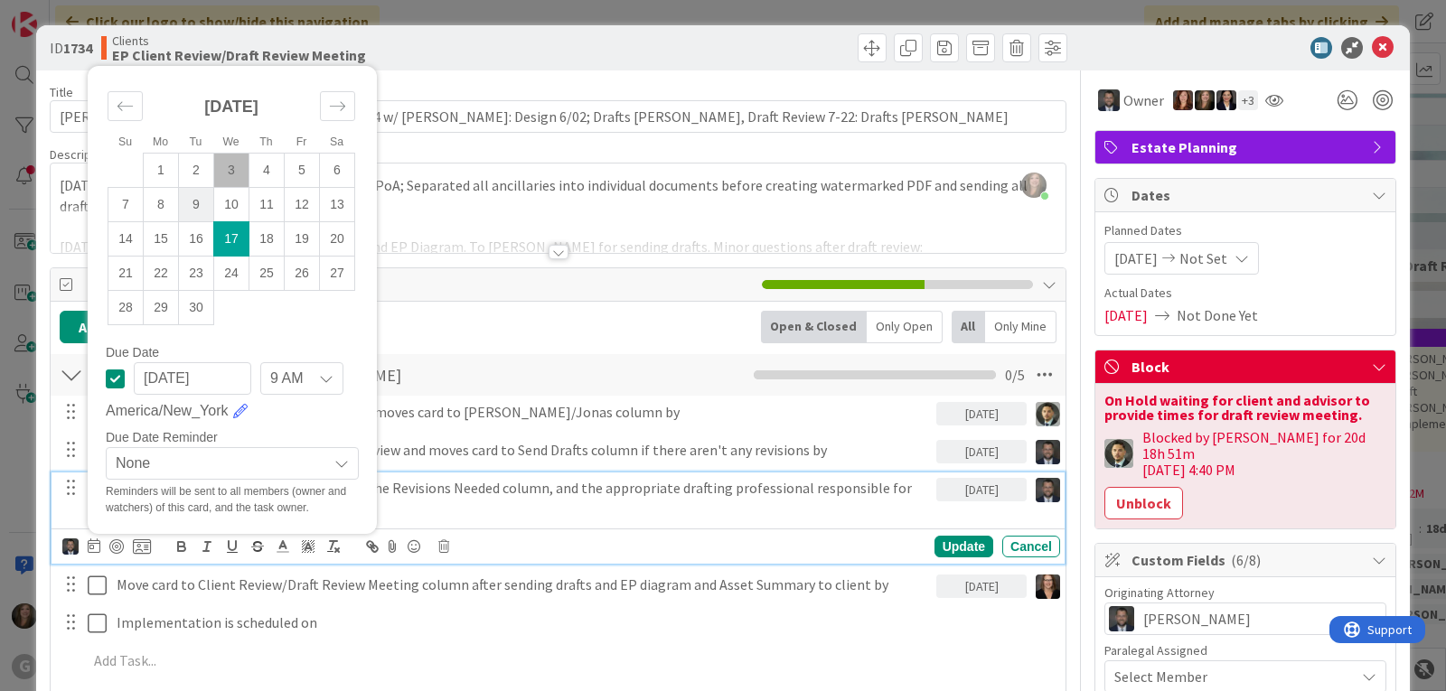
click at [198, 207] on td "9" at bounding box center [196, 205] width 35 height 34
type input "09/09/2025"
click at [934, 547] on div "Update" at bounding box center [963, 547] width 59 height 22
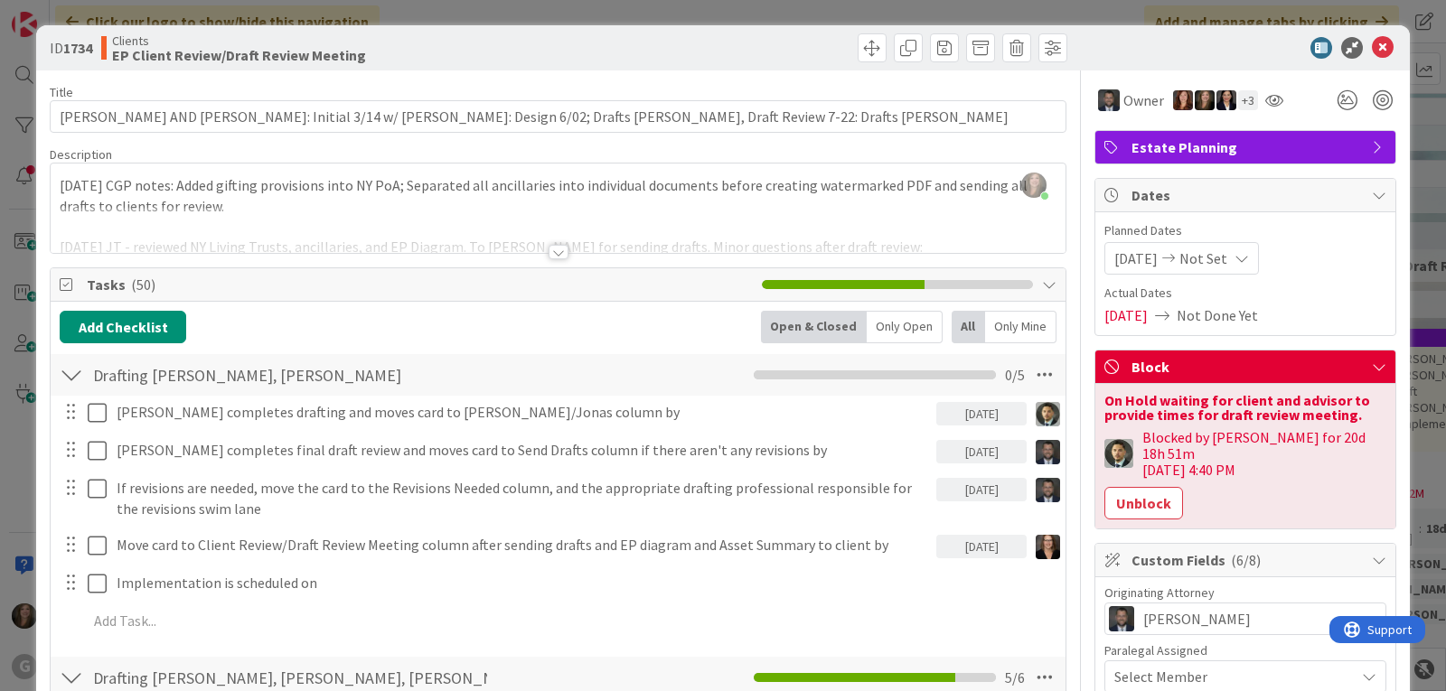
click at [936, 559] on div "09/17/2025" at bounding box center [981, 545] width 90 height 32
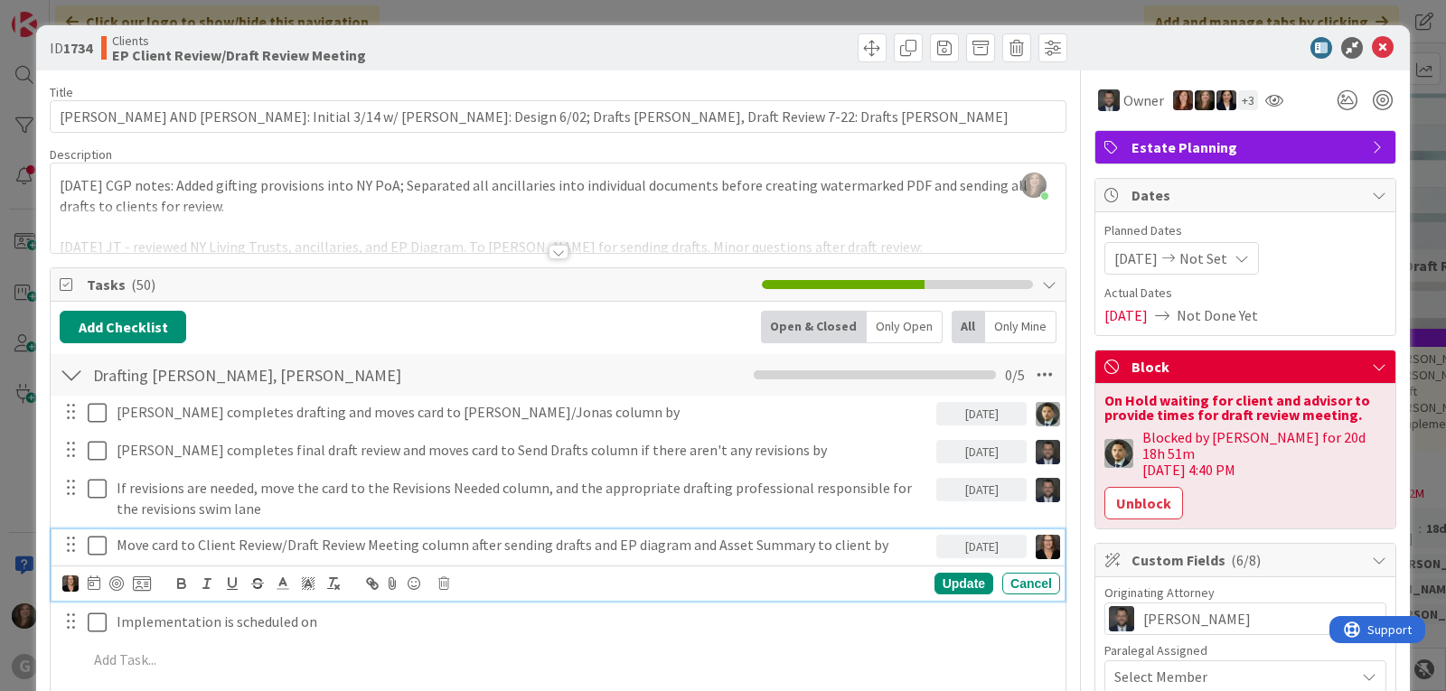
click at [842, 555] on div "Move card to Client Review/Draft Review Meeting column after sending drafts and…" at bounding box center [522, 545] width 827 height 32
click at [91, 589] on icon at bounding box center [94, 583] width 13 height 14
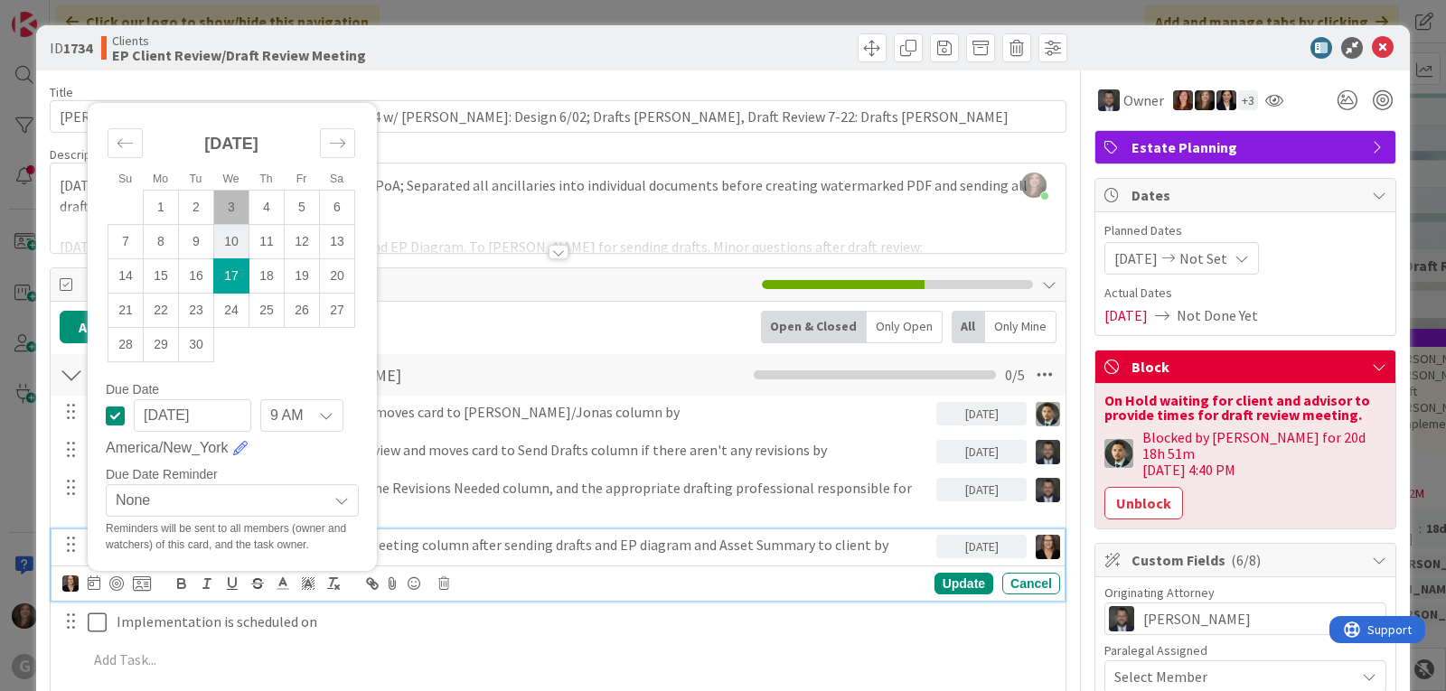
click at [233, 238] on td "10" at bounding box center [231, 242] width 35 height 34
type input "09/10/2025"
click at [942, 582] on div "Update" at bounding box center [963, 584] width 59 height 22
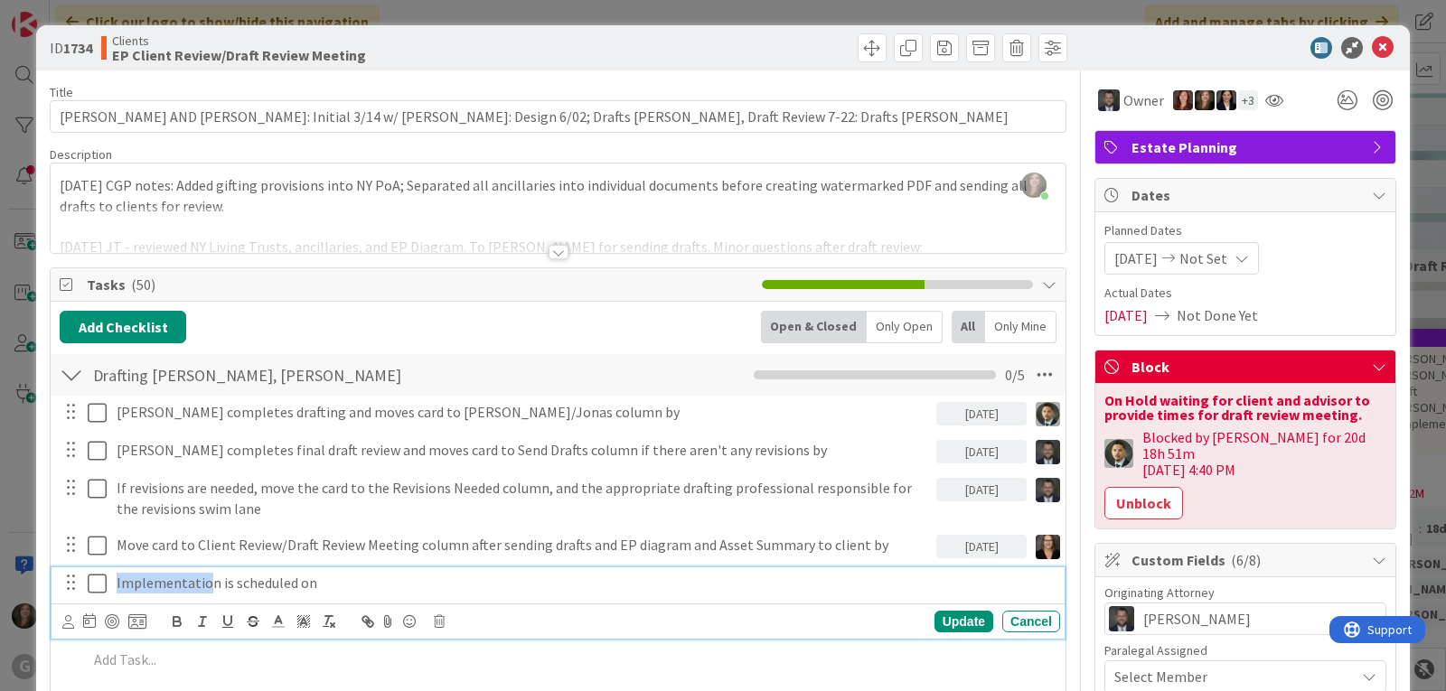
drag, startPoint x: 210, startPoint y: 578, endPoint x: 100, endPoint y: 574, distance: 109.4
click at [101, 573] on div "Implementation is scheduled on" at bounding box center [559, 583] width 1001 height 32
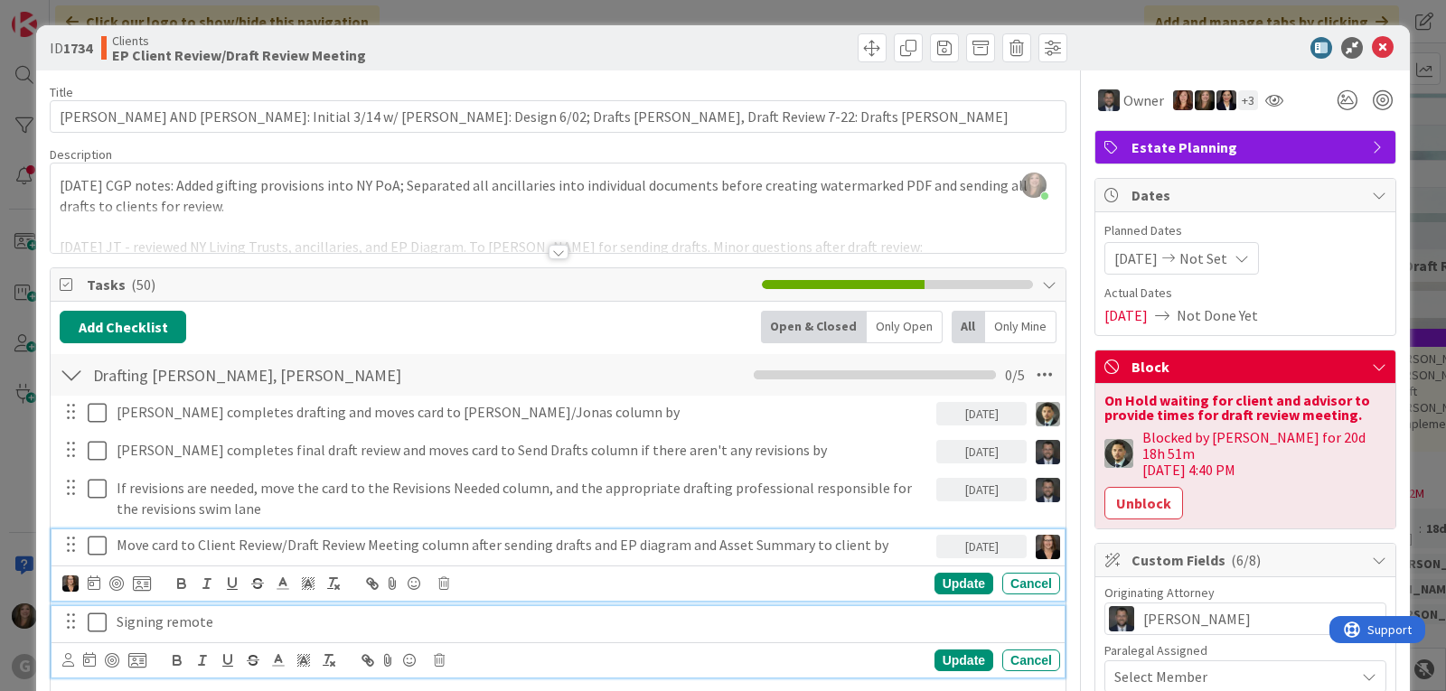
click at [201, 542] on p "Move card to Client Review/Draft Review Meeting column after sending drafts and…" at bounding box center [523, 545] width 812 height 21
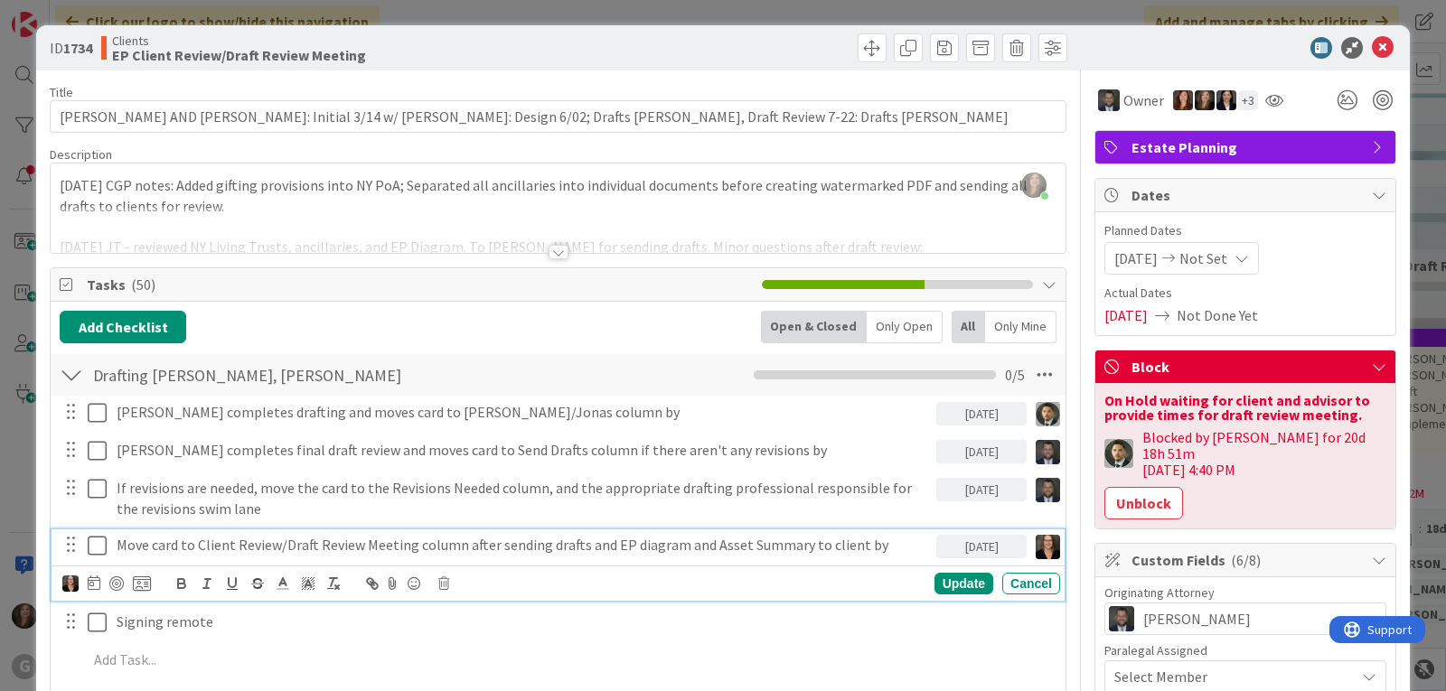
click at [199, 555] on p "Move card to Client Review/Draft Review Meeting column after sending drafts and…" at bounding box center [523, 545] width 812 height 21
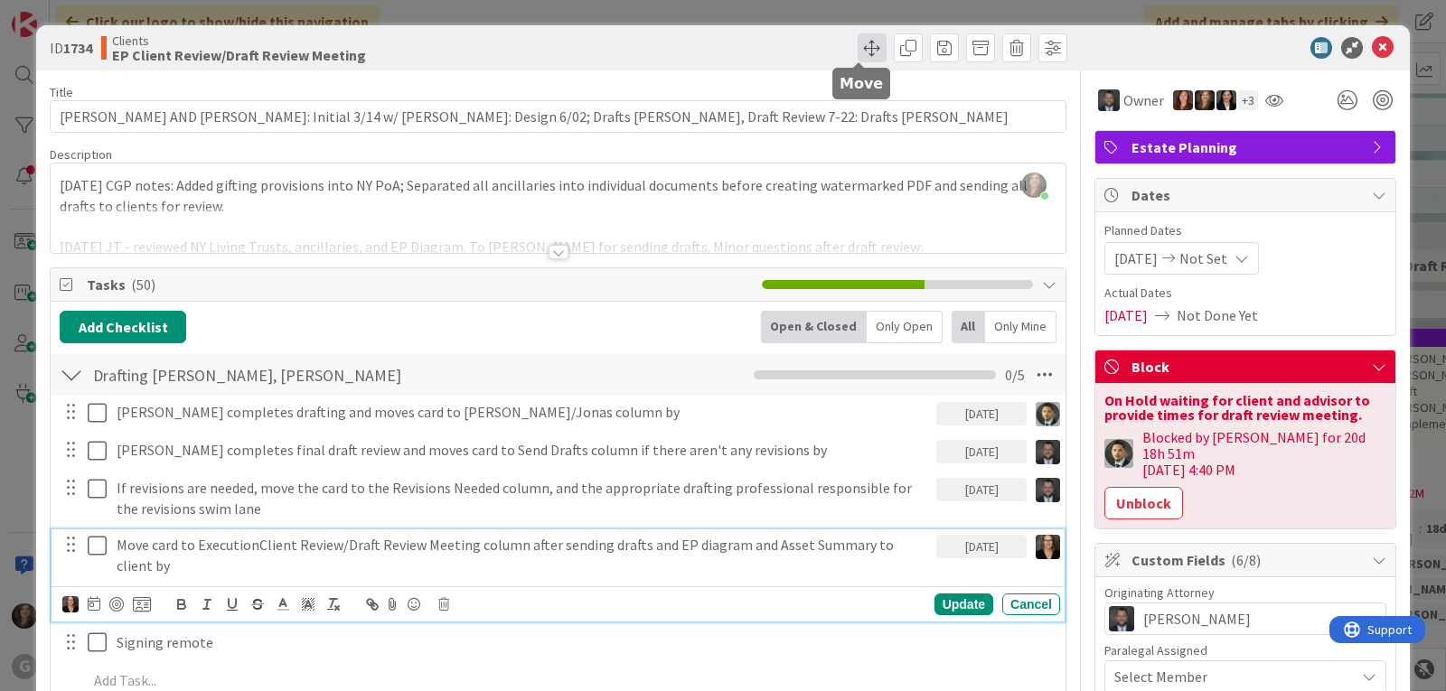
click at [857, 54] on span at bounding box center [871, 47] width 29 height 29
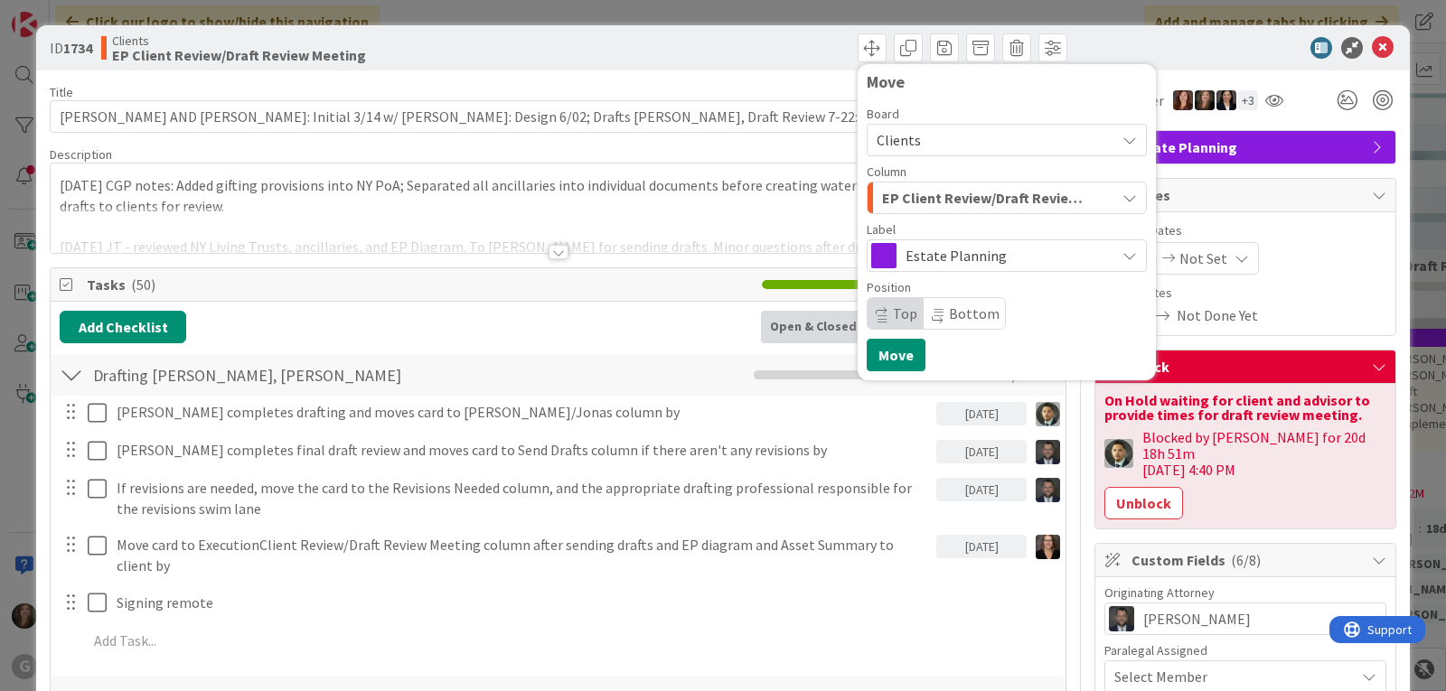
click at [1103, 208] on button "EP Client Review/Draft Review Meeting" at bounding box center [1006, 198] width 280 height 33
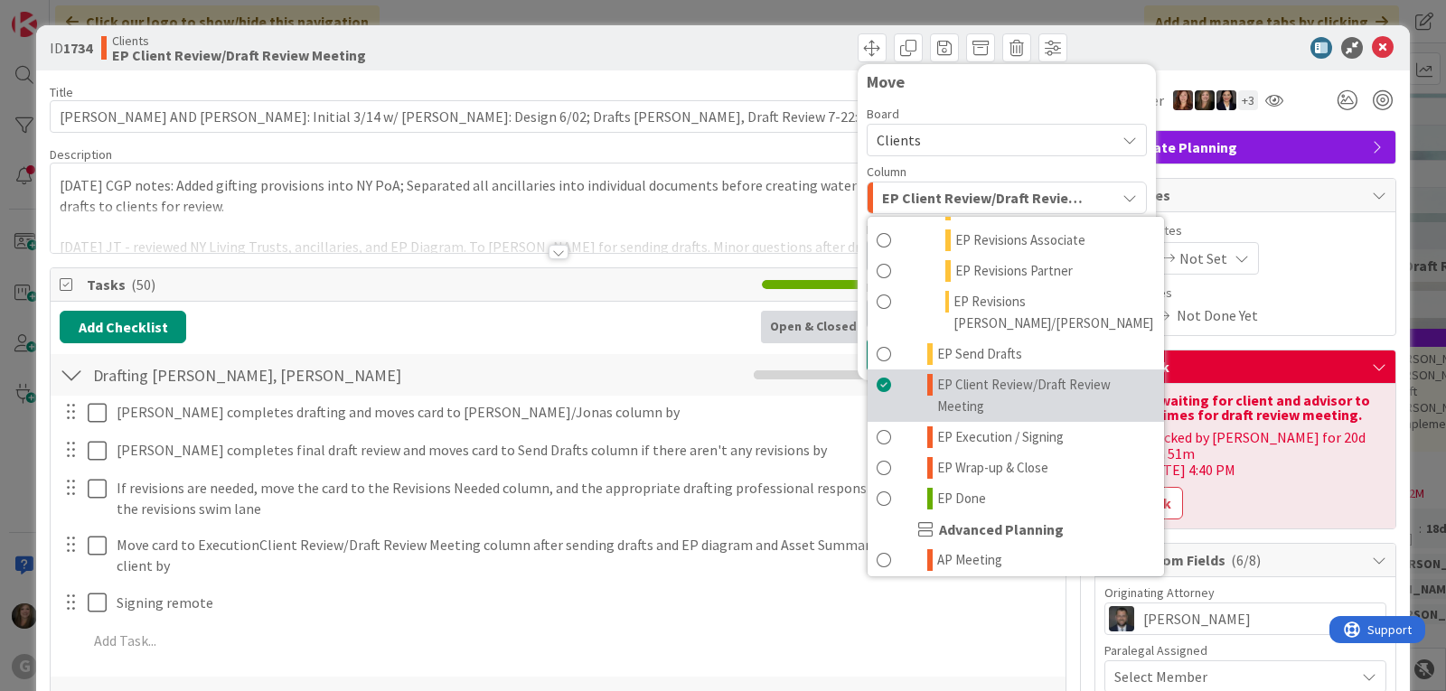
scroll to position [361, 0]
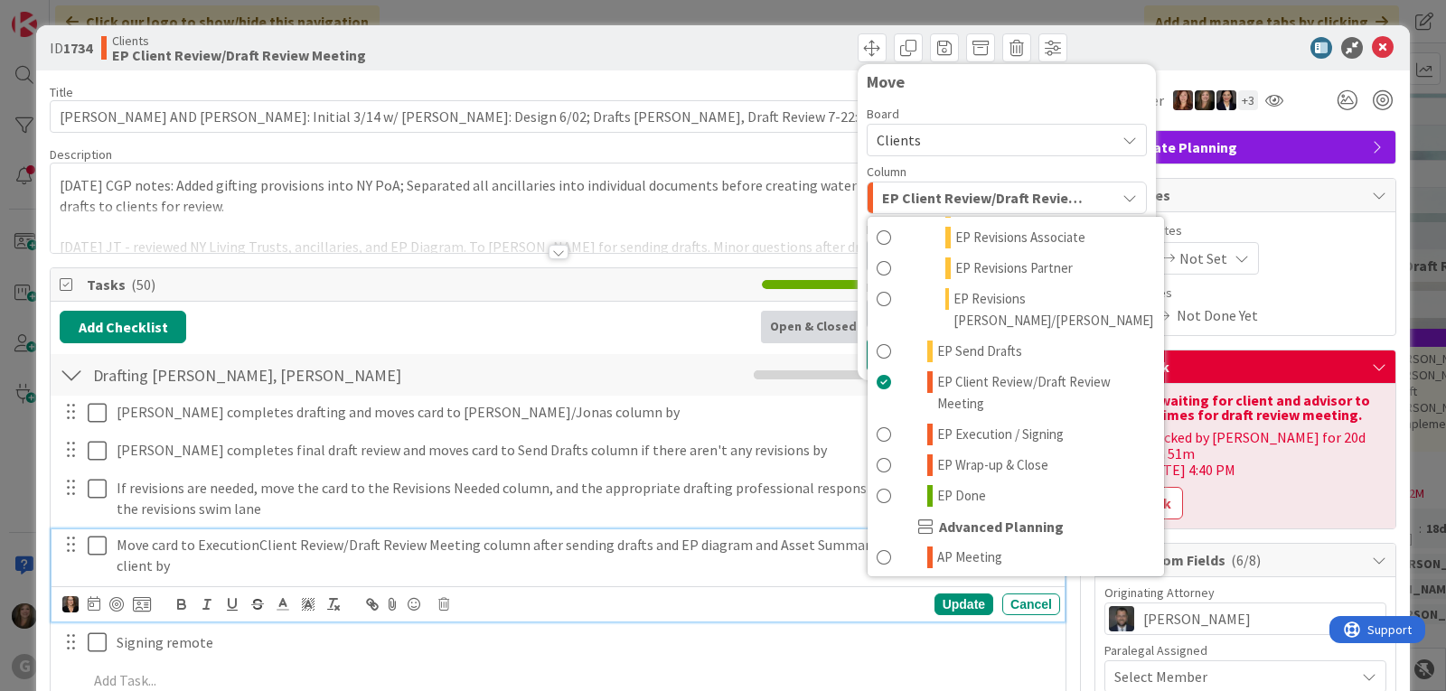
click at [261, 550] on p "Move card to ExecutionClient Review/Draft Review Meeting column after sending d…" at bounding box center [523, 555] width 812 height 41
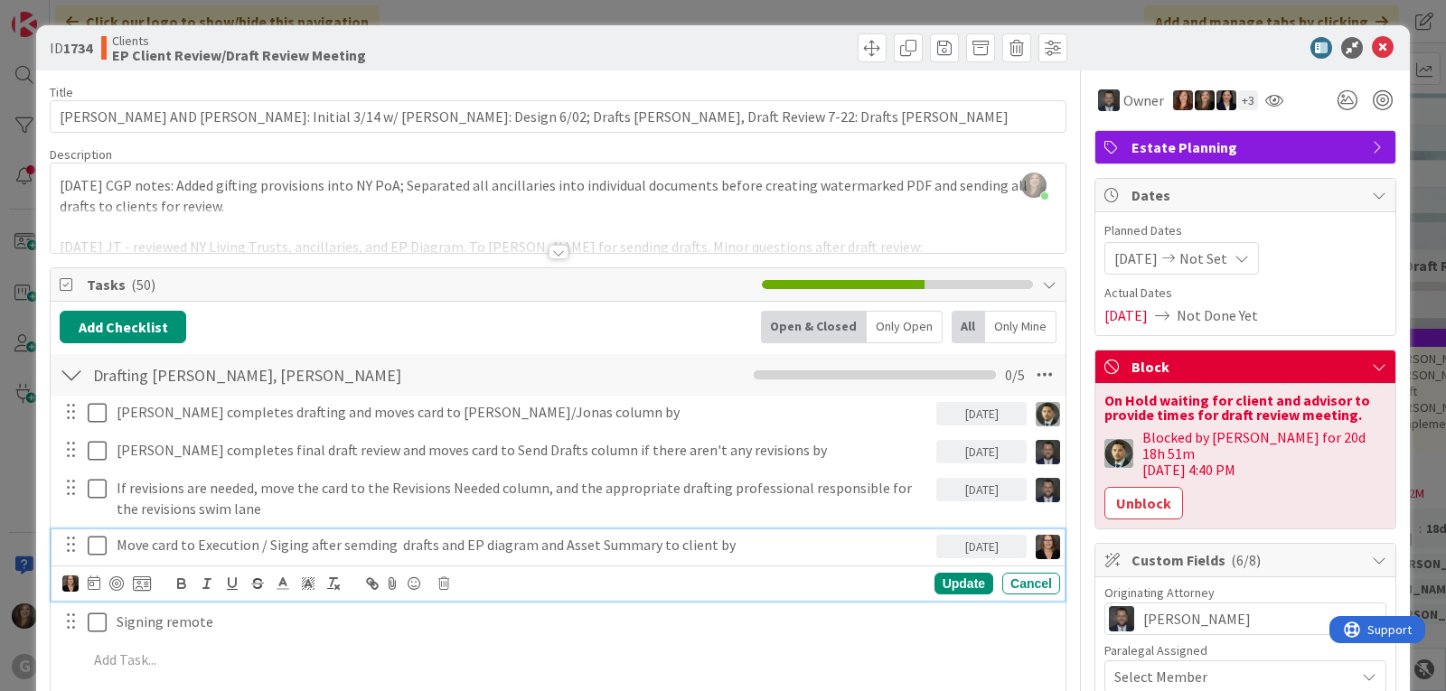
click at [290, 548] on p "Move card to Execution / Siging after semding drafts and EP diagram and Asset S…" at bounding box center [523, 545] width 812 height 21
click at [951, 576] on div "Update" at bounding box center [963, 584] width 59 height 22
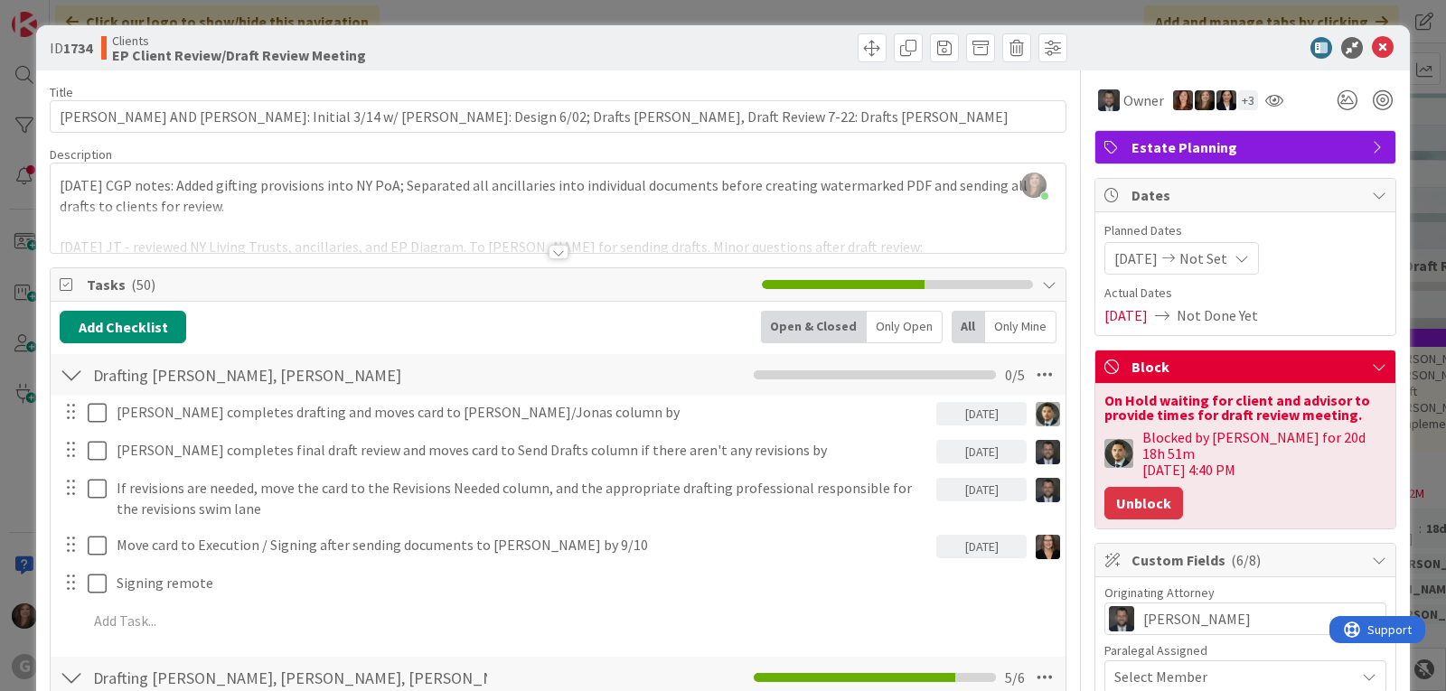
click at [1112, 494] on button "Unblock" at bounding box center [1143, 503] width 79 height 33
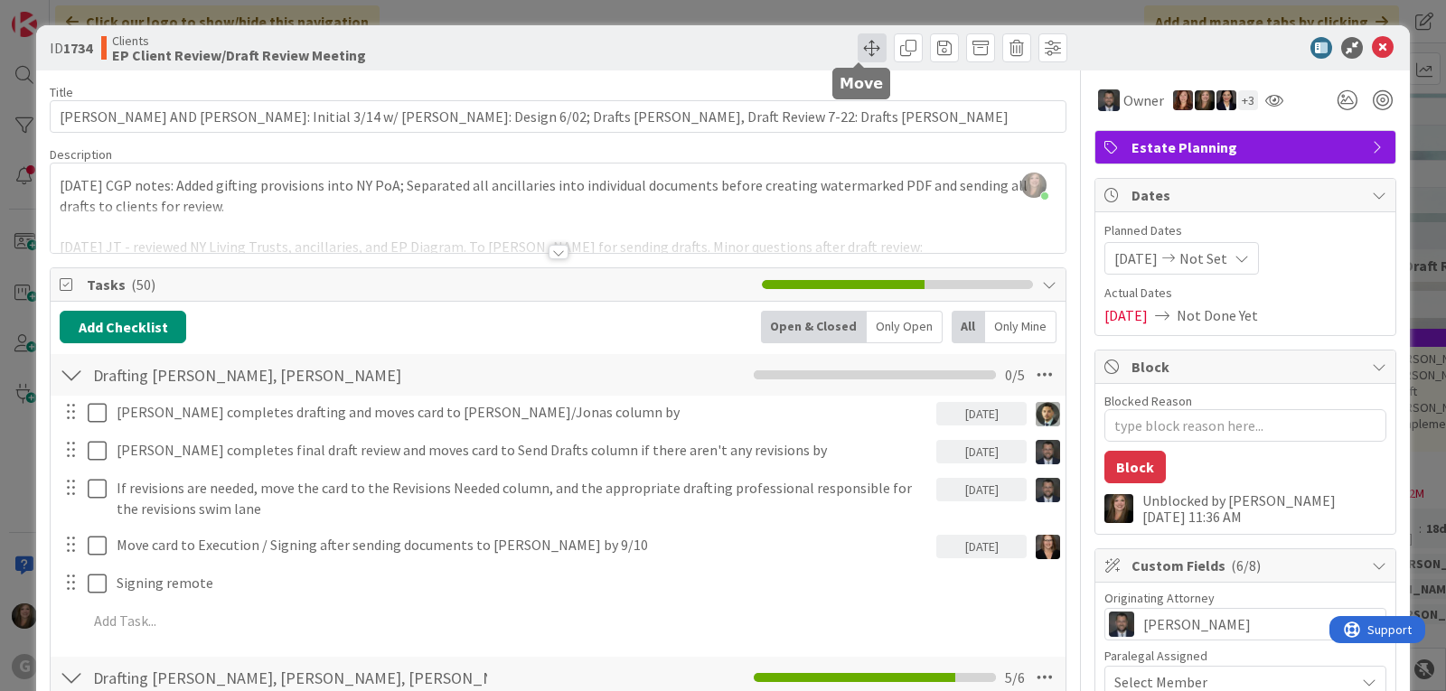
click at [866, 42] on span at bounding box center [871, 47] width 29 height 29
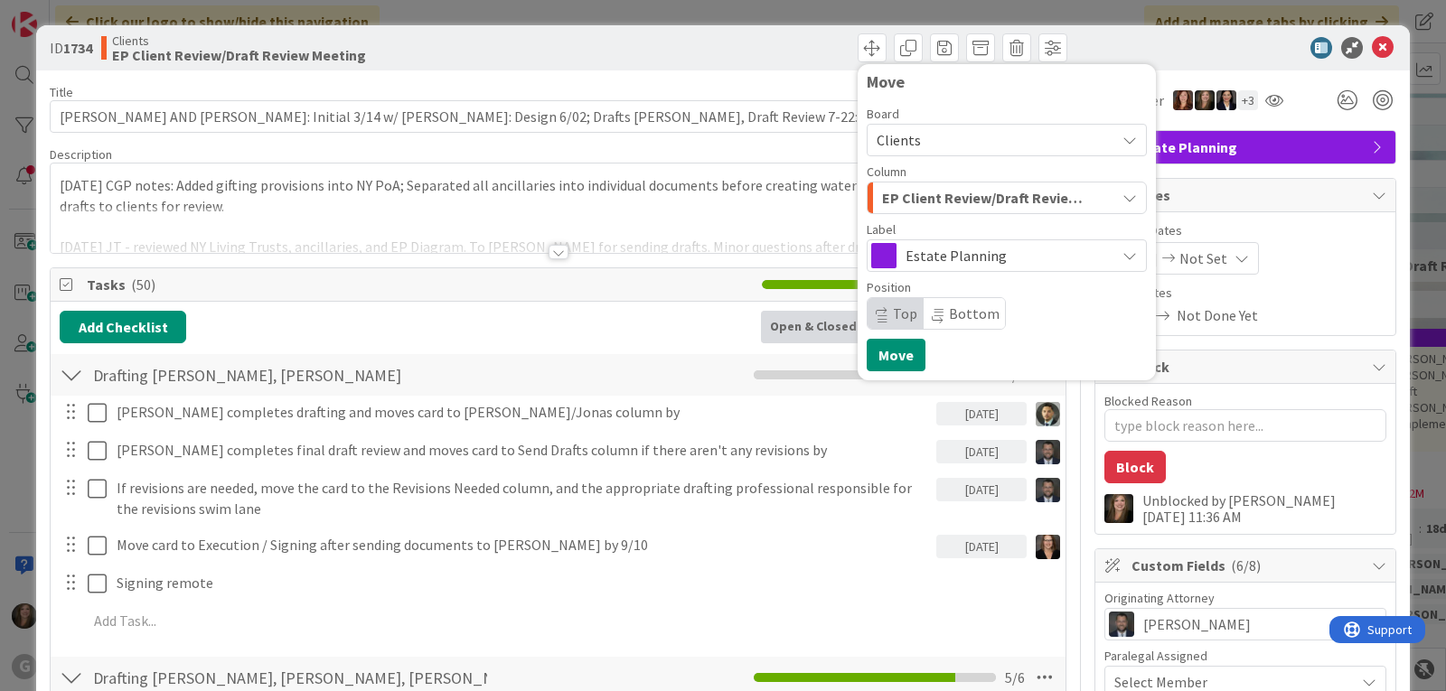
click at [1122, 192] on icon "button" at bounding box center [1129, 198] width 14 height 14
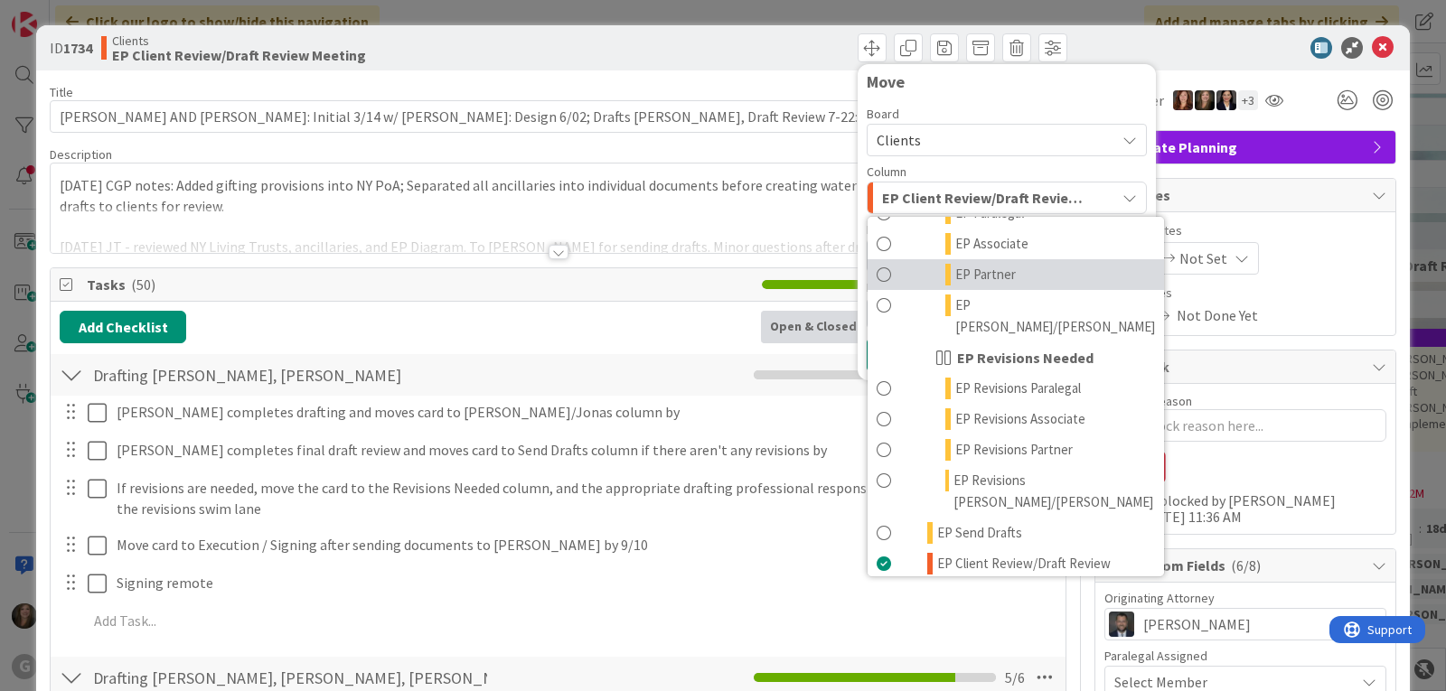
scroll to position [181, 0]
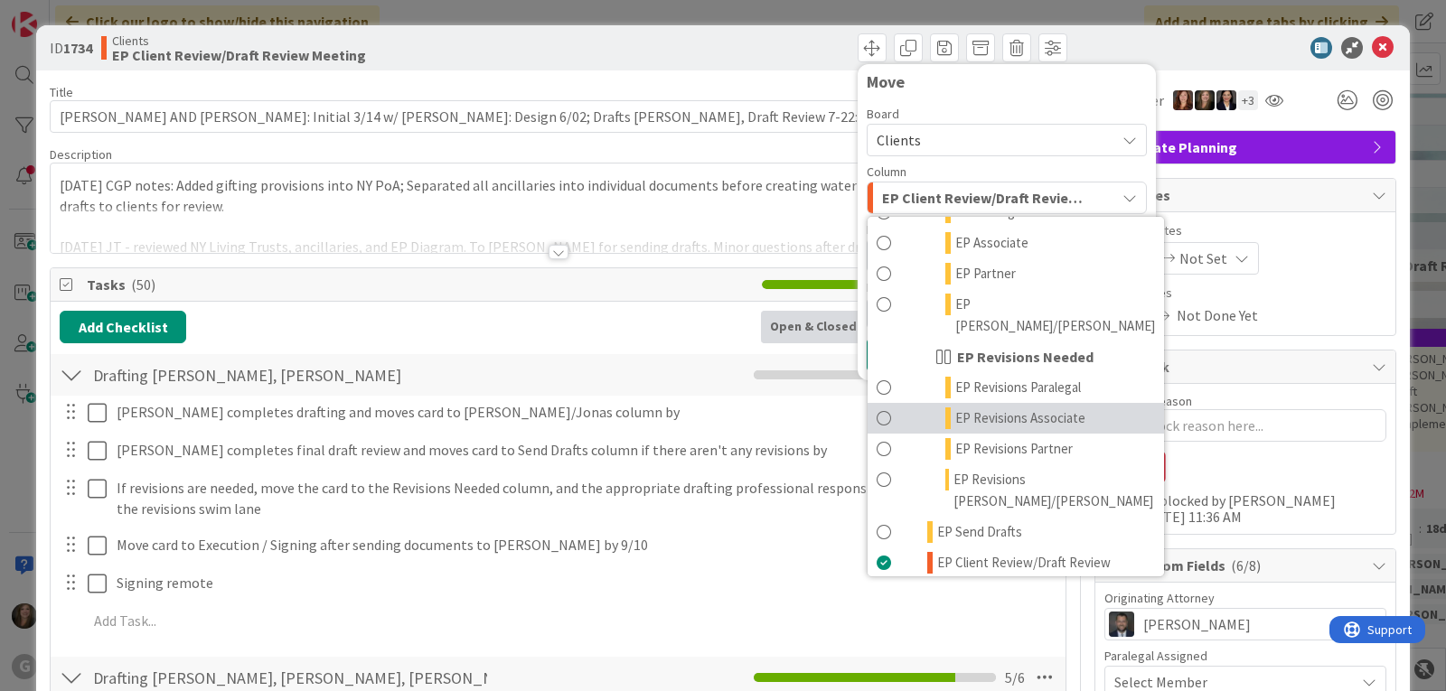
click at [1020, 407] on span "EP Revisions Associate" at bounding box center [1020, 418] width 130 height 22
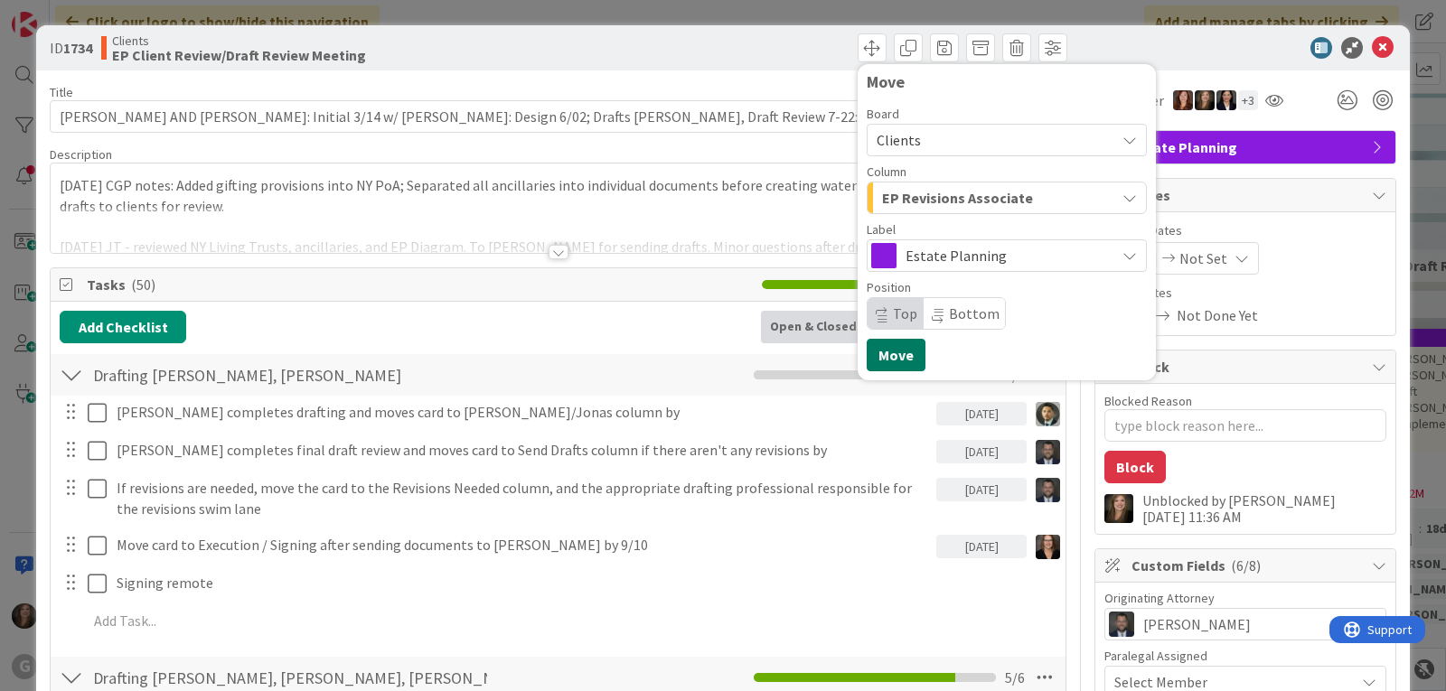
click at [869, 345] on button "Move" at bounding box center [895, 355] width 59 height 33
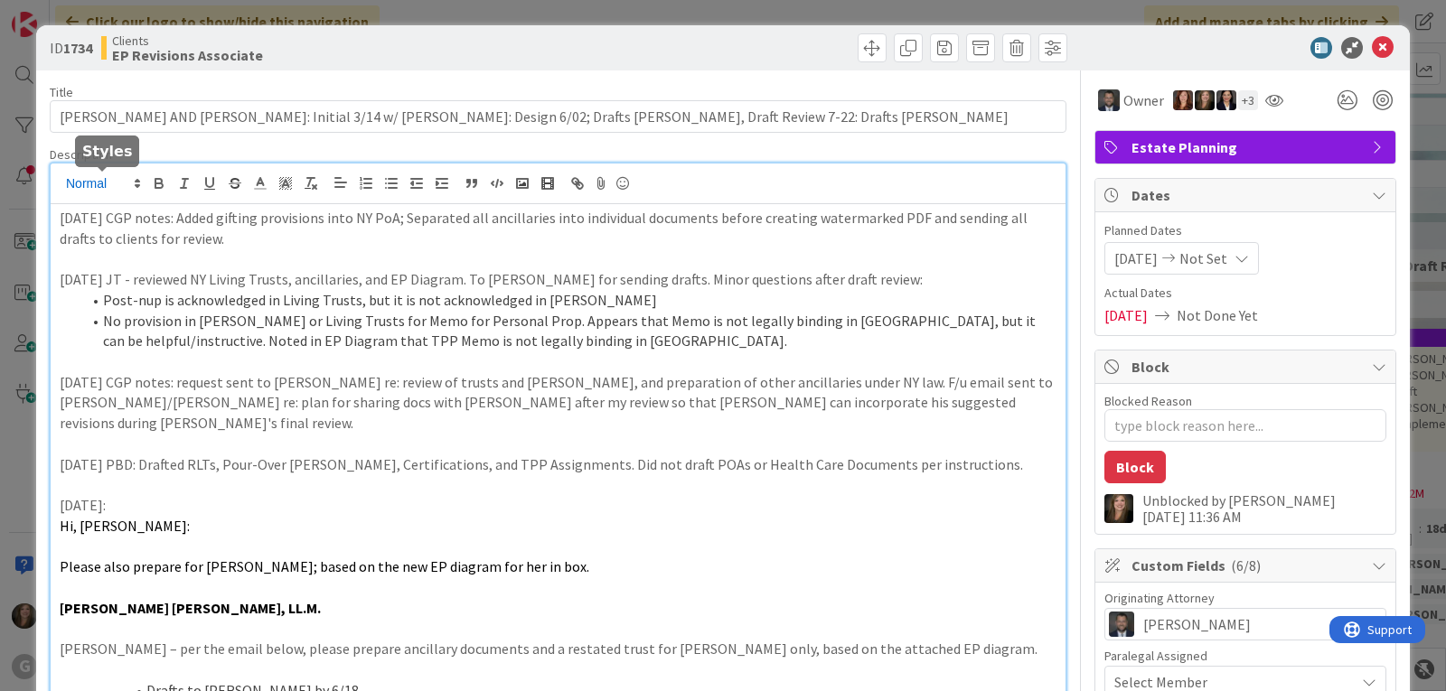
click at [62, 192] on div "Shari Brousseau joined 21 m ago 7/10/25 CGP notes: Added gifting provisions int…" at bounding box center [558, 688] width 1015 height 1048
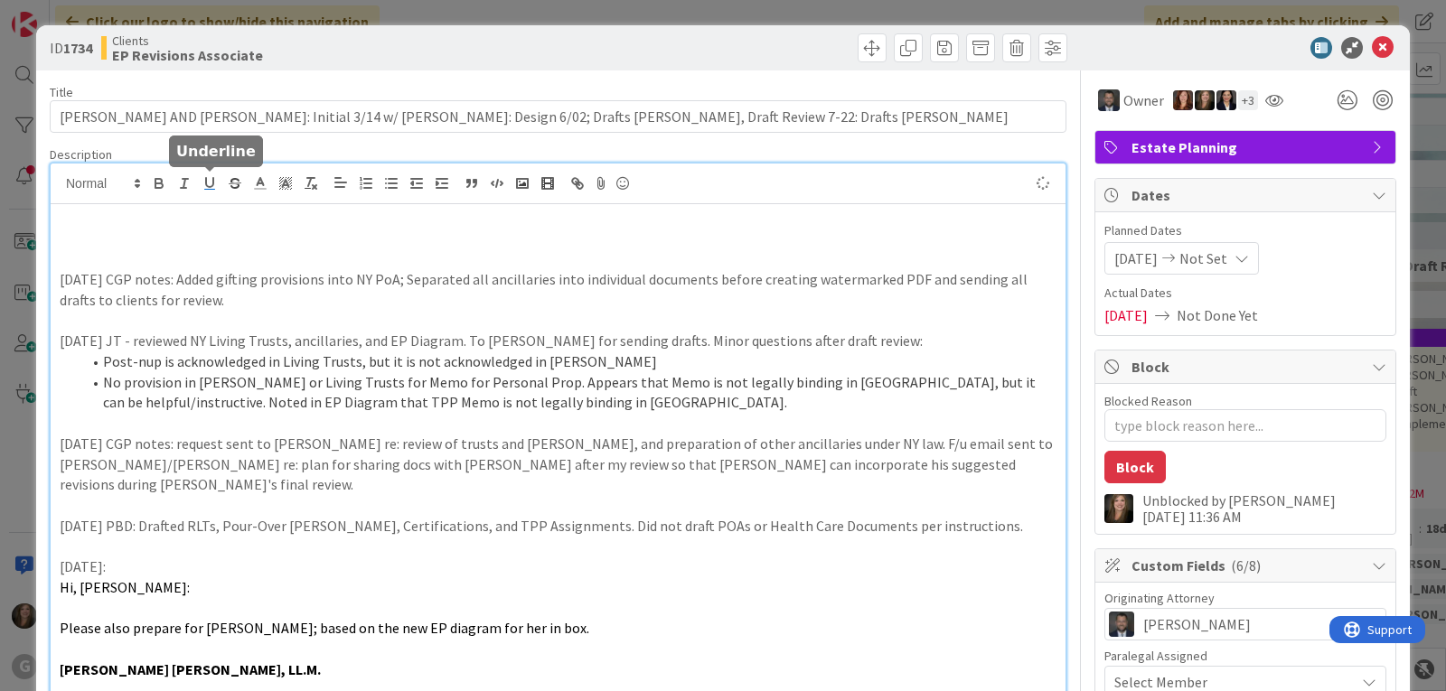
type textarea "x"
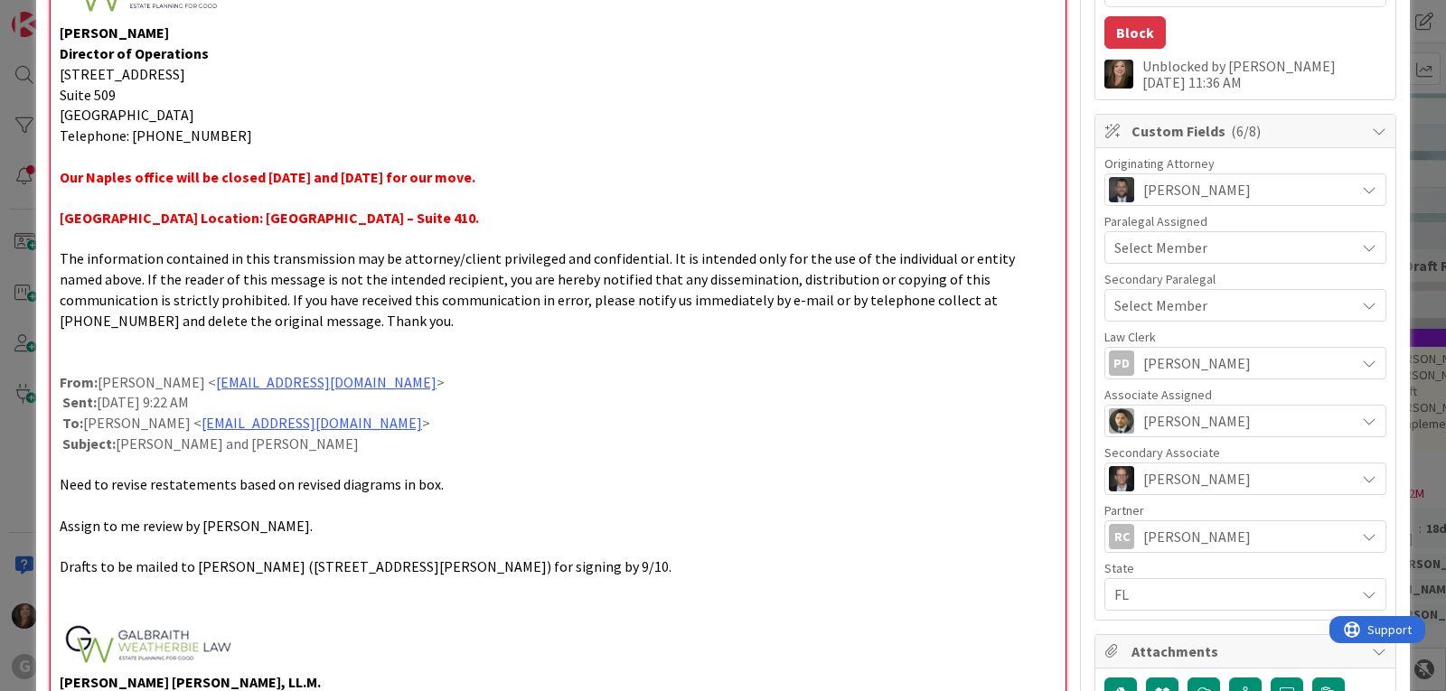
scroll to position [615, 0]
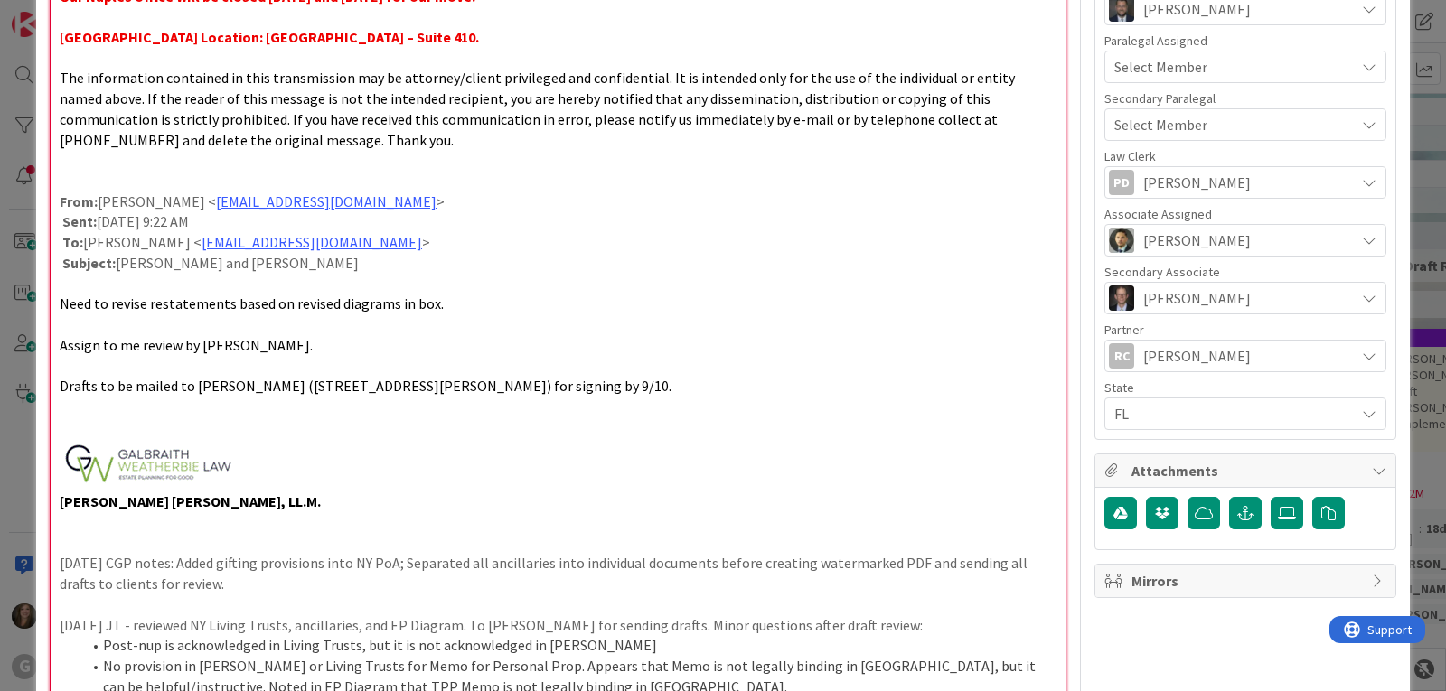
click at [188, 472] on img at bounding box center [153, 464] width 187 height 54
click at [317, 450] on p at bounding box center [558, 464] width 997 height 54
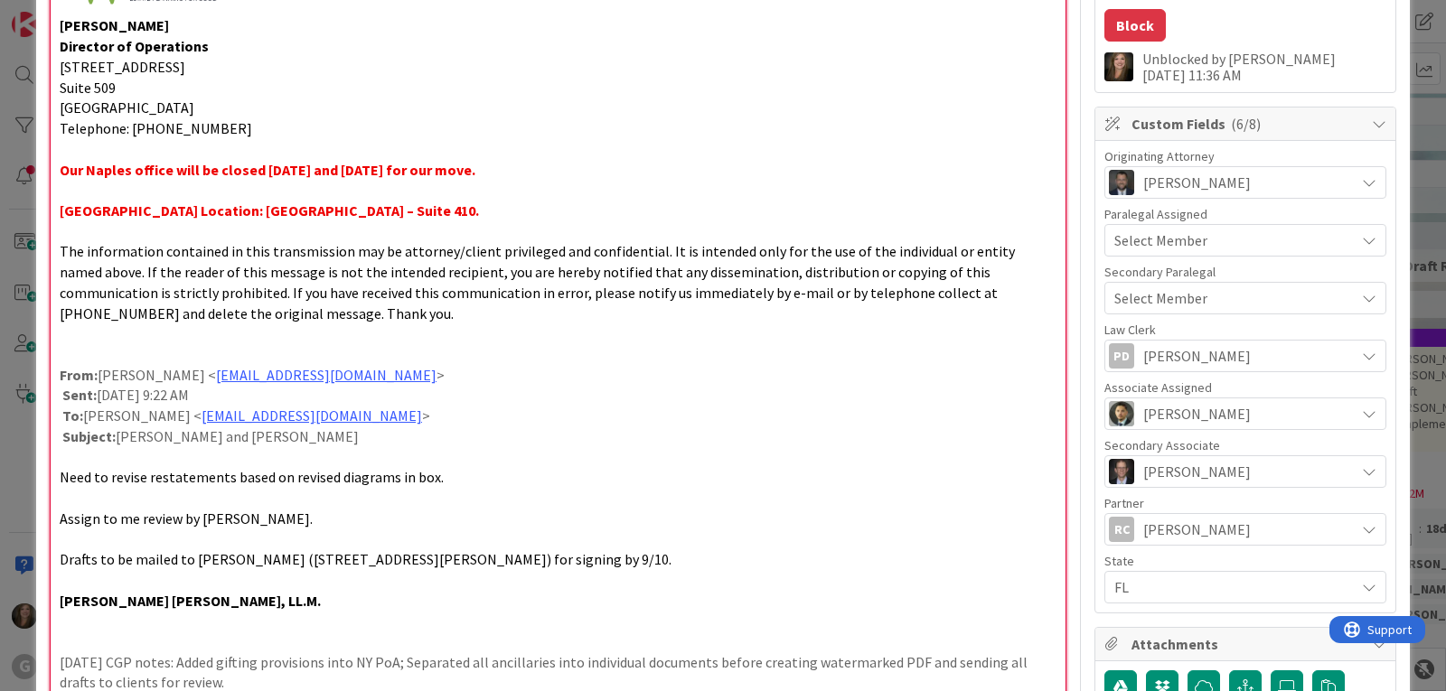
scroll to position [344, 0]
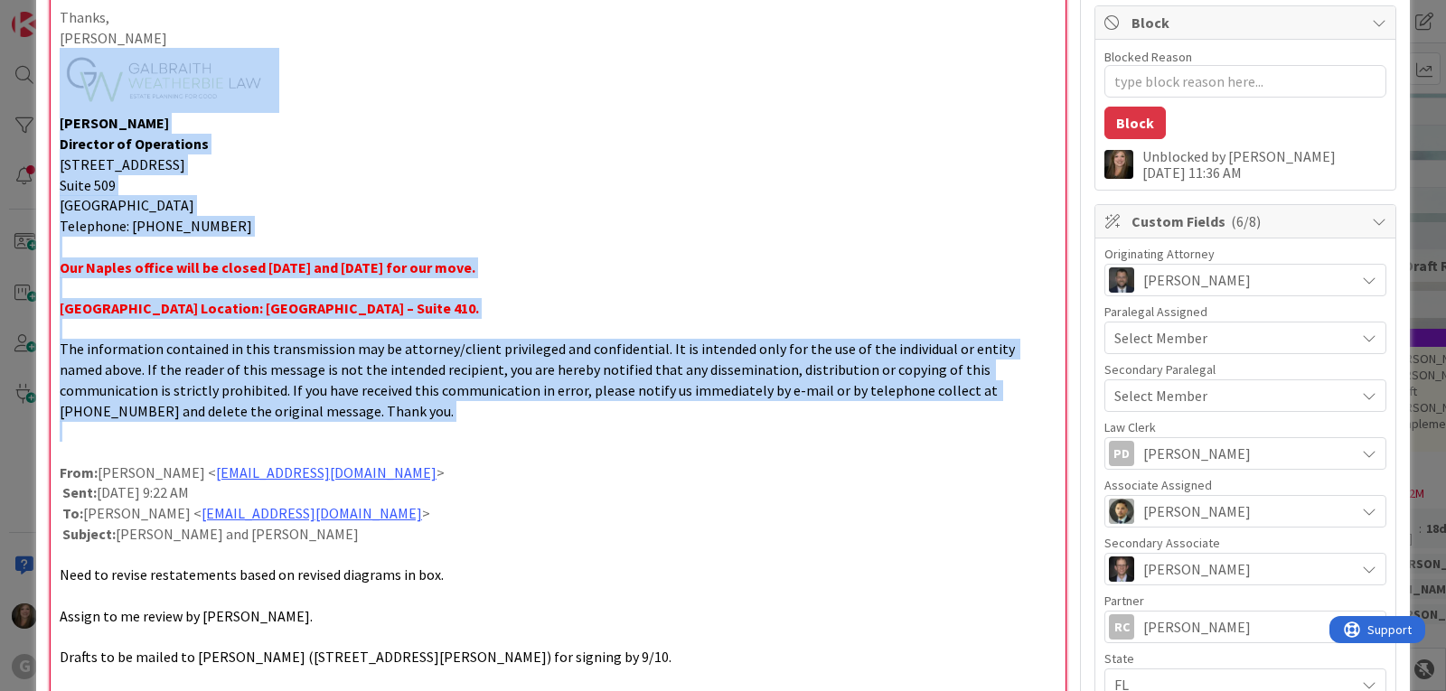
drag, startPoint x: 265, startPoint y: 425, endPoint x: 71, endPoint y: 89, distance: 387.8
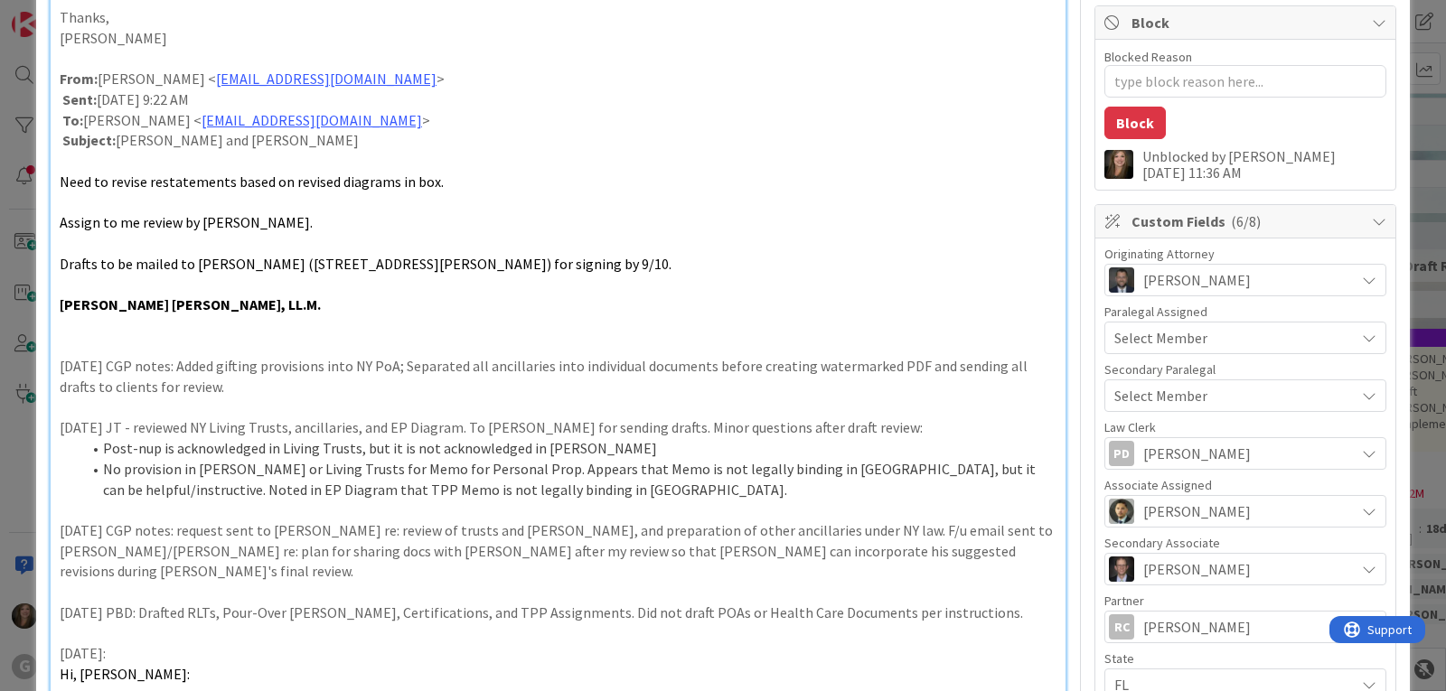
click at [146, 342] on p at bounding box center [558, 346] width 997 height 21
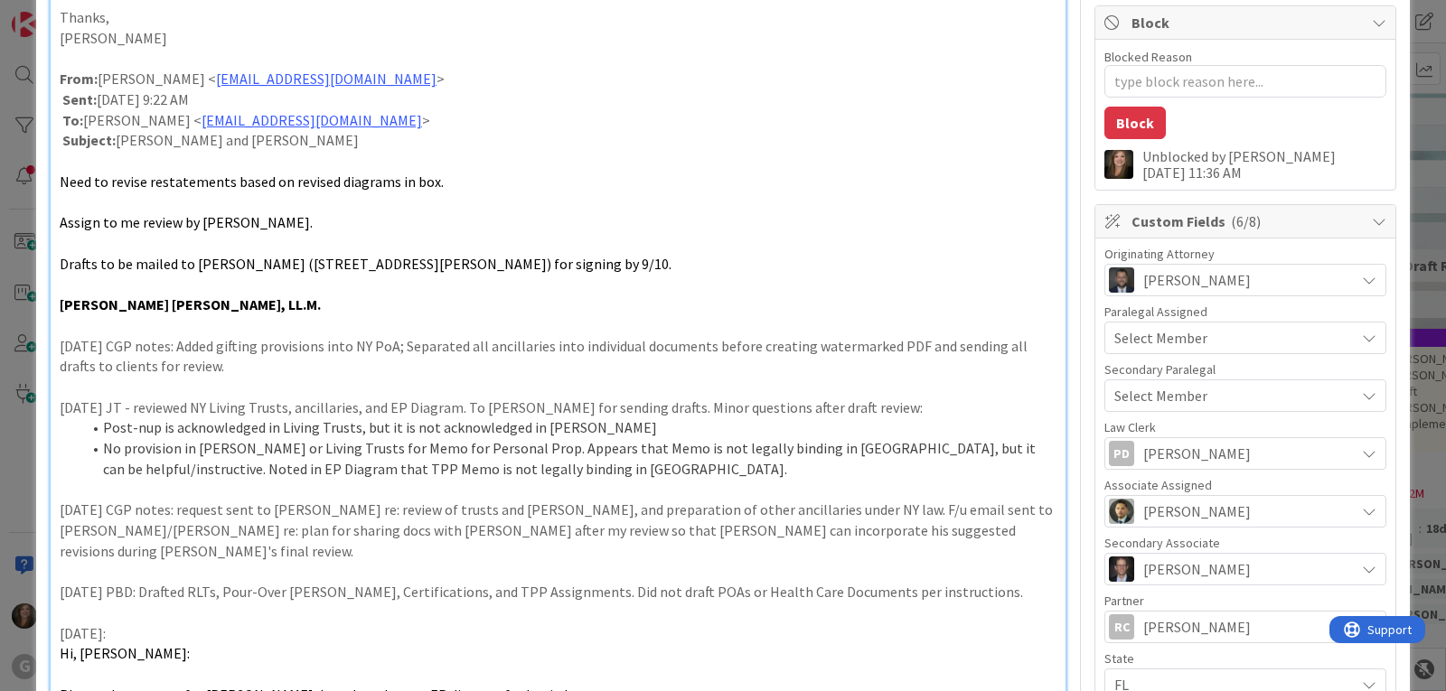
scroll to position [0, 0]
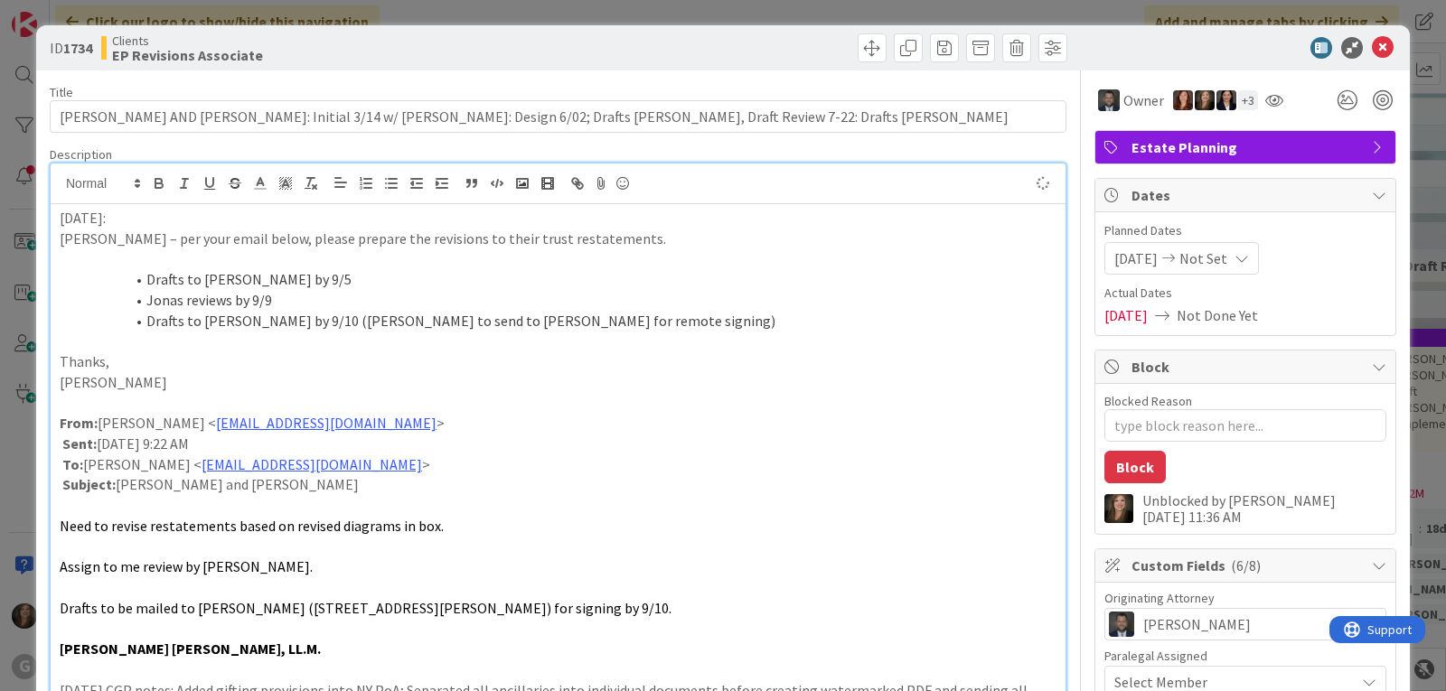
type textarea "x"
click at [1372, 46] on icon at bounding box center [1383, 48] width 22 height 22
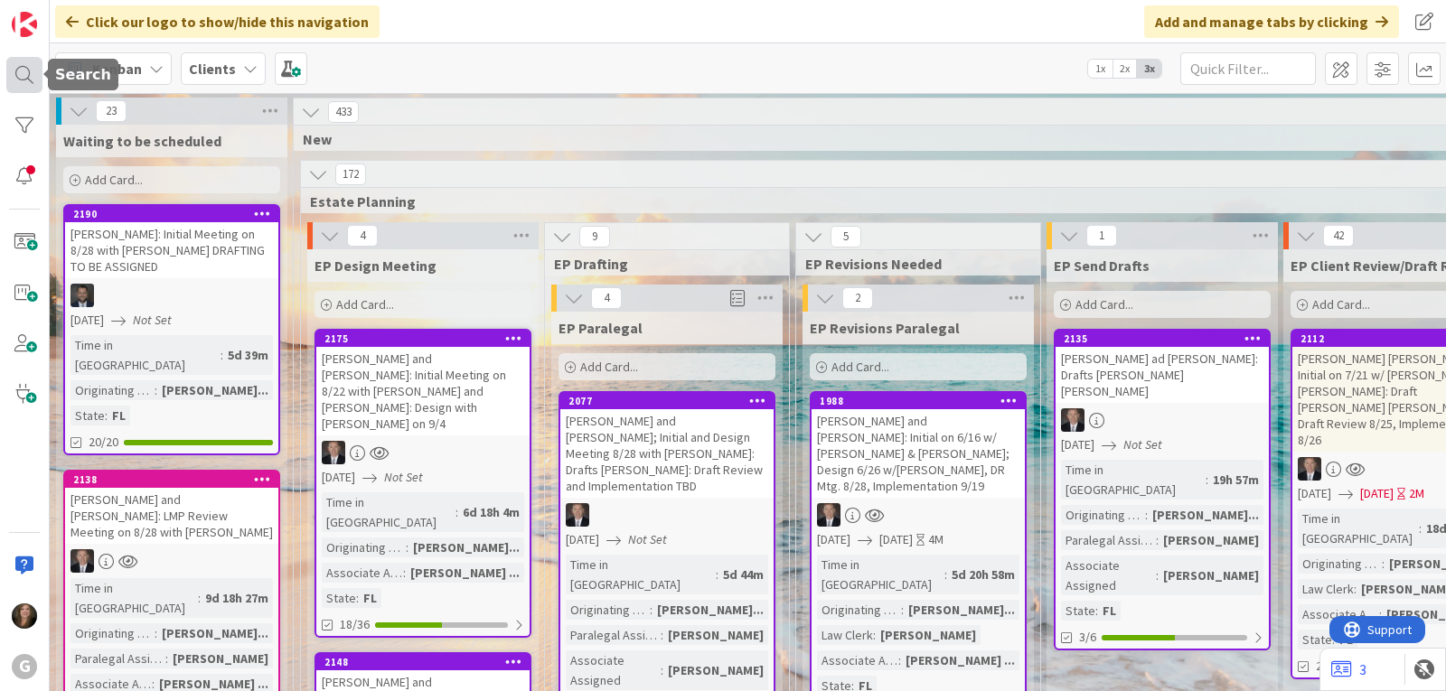
click at [25, 68] on div at bounding box center [24, 75] width 36 height 36
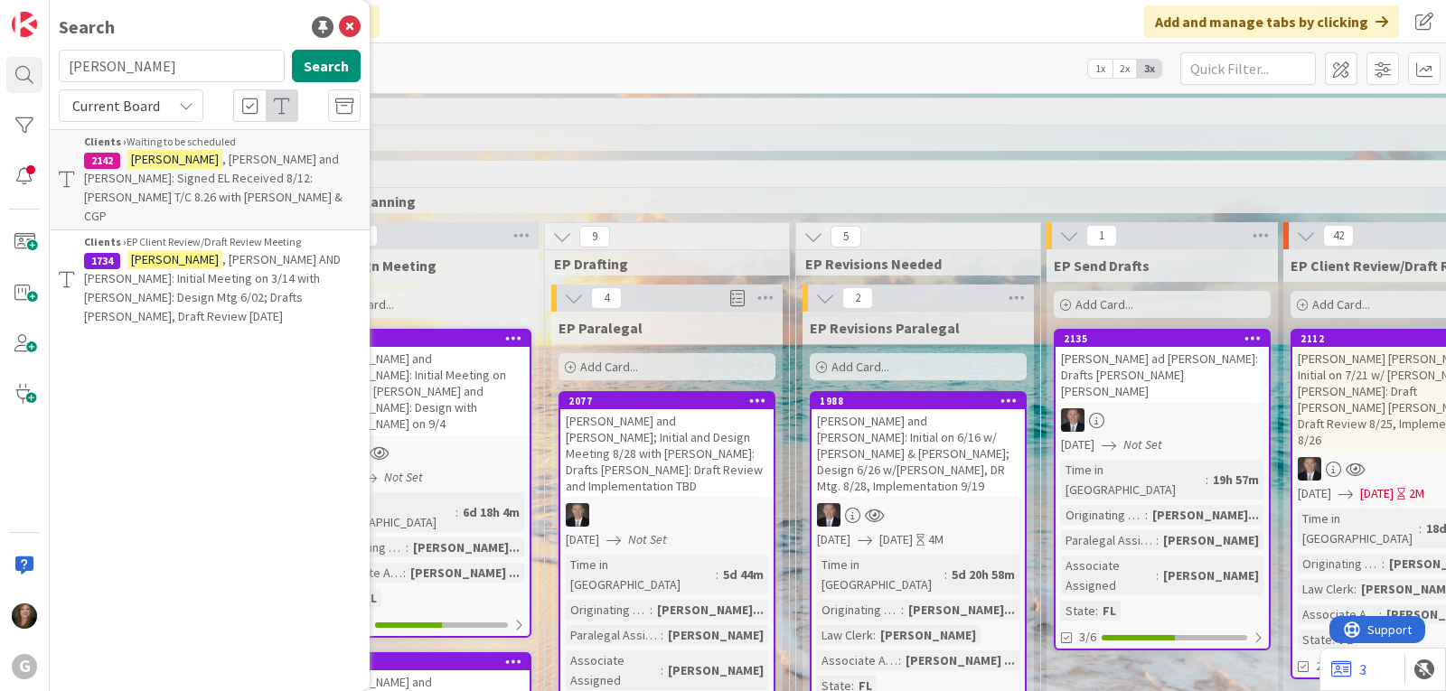
drag, startPoint x: 129, startPoint y: 68, endPoint x: 65, endPoint y: 72, distance: 64.3
click at [65, 72] on input "collins" at bounding box center [172, 66] width 226 height 33
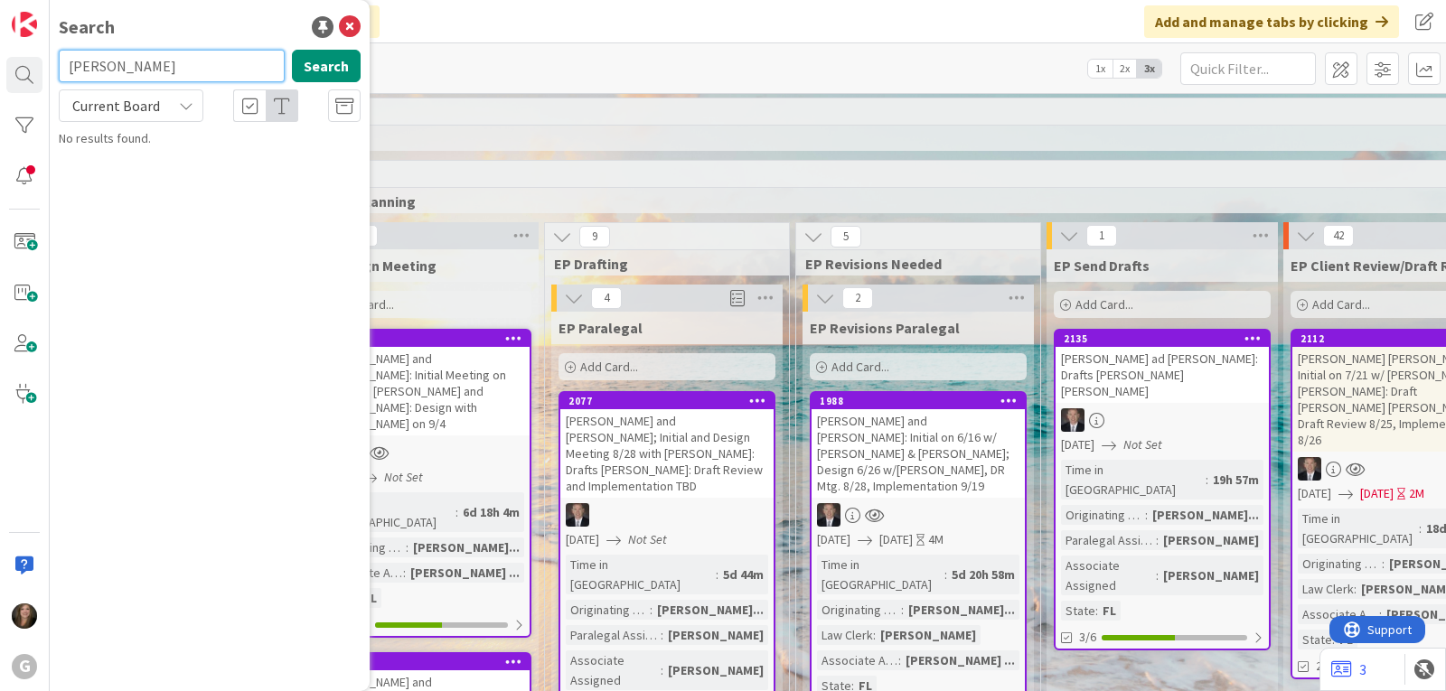
drag, startPoint x: 136, startPoint y: 64, endPoint x: 44, endPoint y: 67, distance: 92.2
click at [44, 67] on div "G Search woodruff Search Current Board No results found." at bounding box center [25, 345] width 50 height 691
type input "lenny"
